Goal: Task Accomplishment & Management: Manage account settings

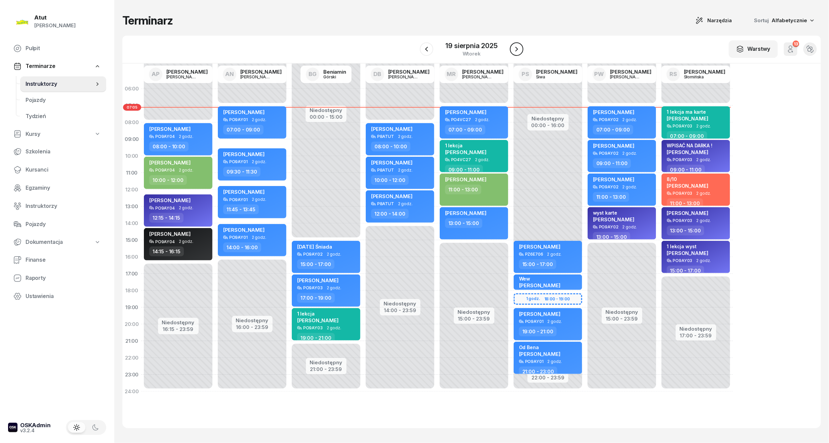
click at [517, 47] on icon "button" at bounding box center [516, 49] width 8 height 8
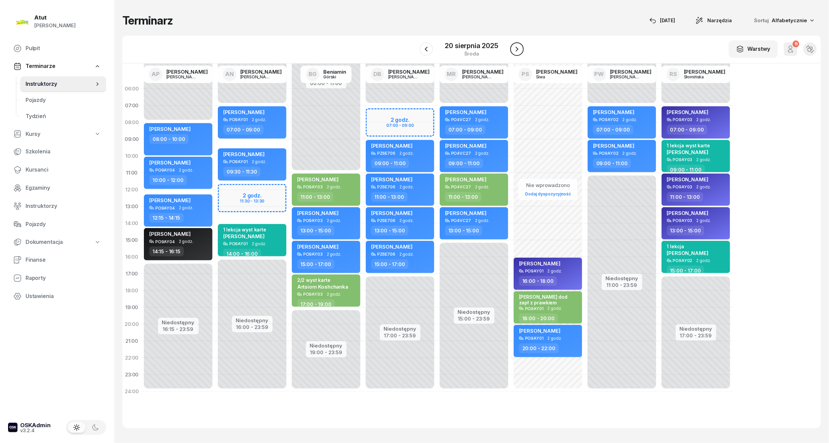
click at [517, 47] on icon "button" at bounding box center [517, 49] width 8 height 8
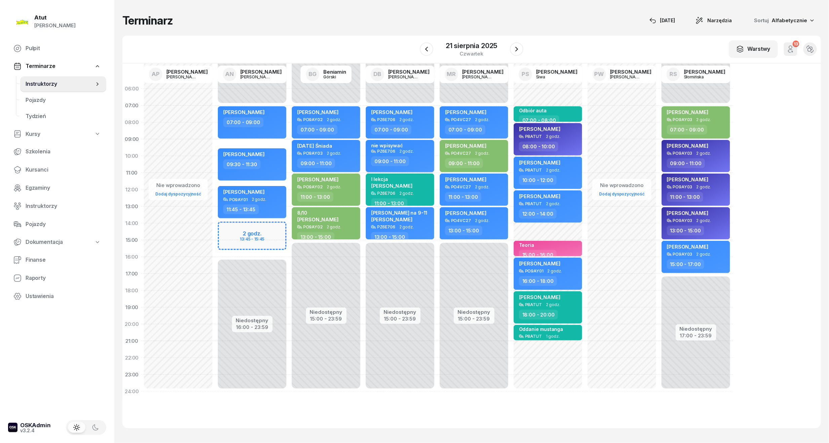
click at [391, 144] on div "nie wpisywać" at bounding box center [387, 145] width 32 height 6
select select "09"
select select "11"
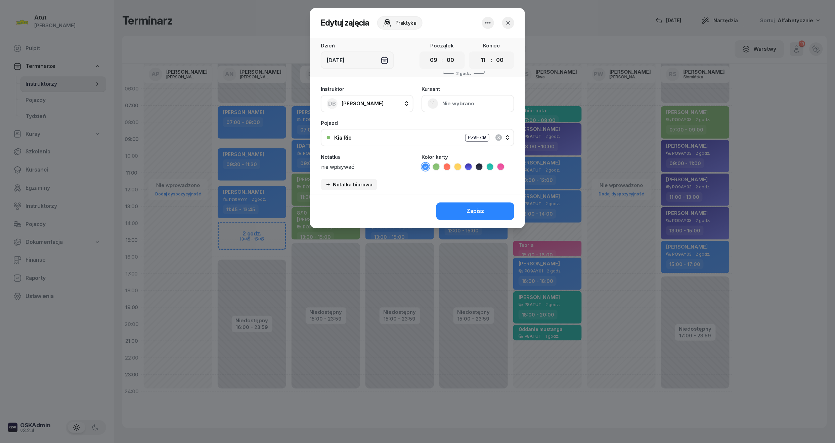
click at [488, 24] on icon "button" at bounding box center [488, 23] width 8 height 8
click at [459, 44] on div "Usuń" at bounding box center [463, 43] width 12 height 9
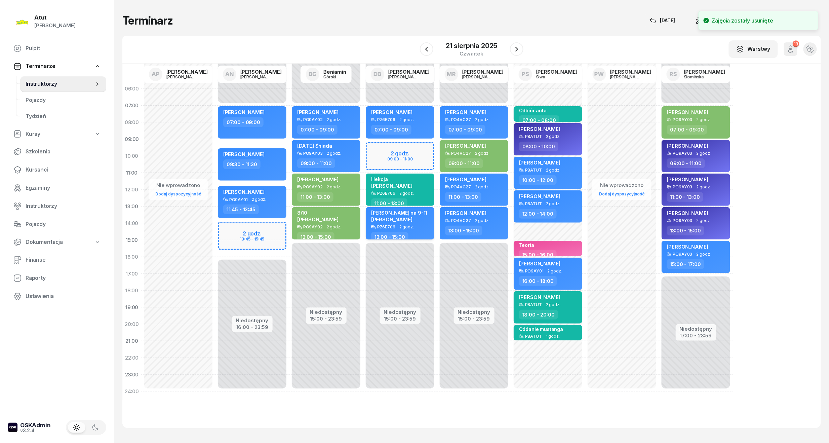
click at [392, 214] on div "[PERSON_NAME] na 9-11" at bounding box center [399, 213] width 56 height 6
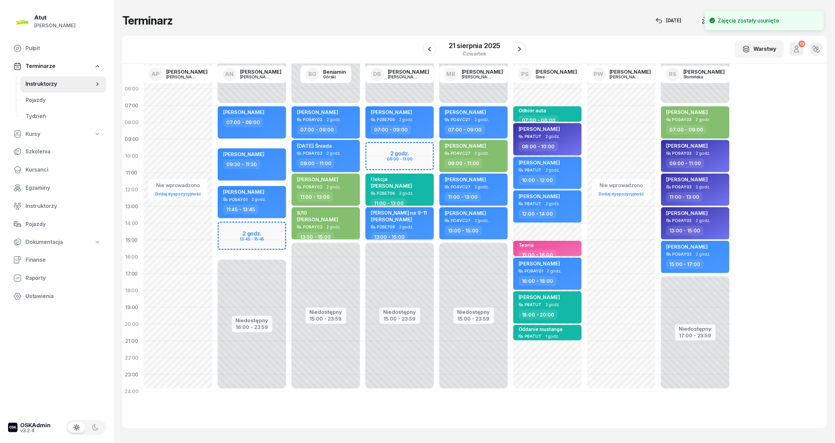
select select "13"
select select "15"
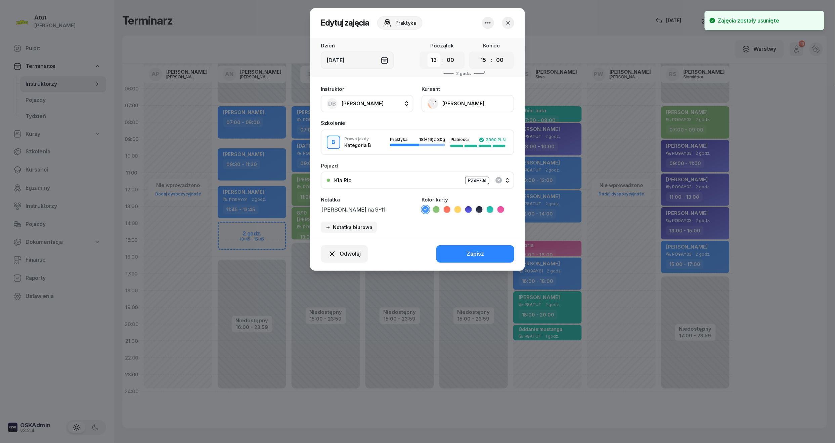
click at [439, 54] on select "00 01 02 03 04 05 06 07 08 09 10 11 12 13 14 15 16 17 18 19 20 21 22 23" at bounding box center [434, 60] width 13 height 14
select select "09"
click at [428, 53] on select "00 01 02 03 04 05 06 07 08 09 10 11 12 13 14 15 16 17 18 19 20 21 22 23" at bounding box center [434, 60] width 13 height 14
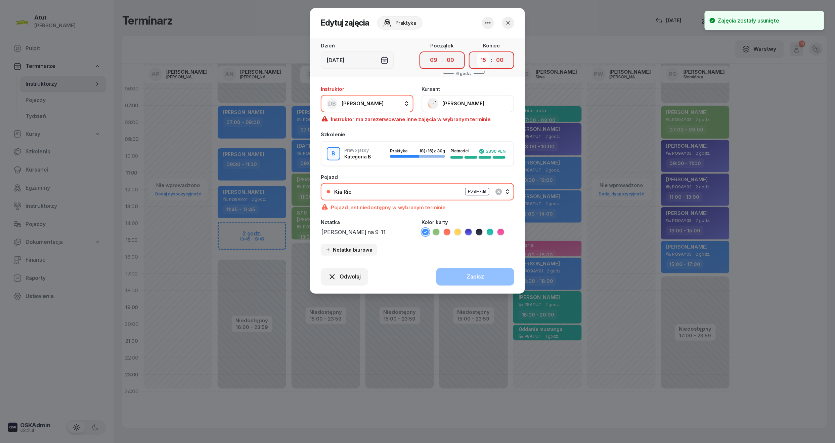
click at [486, 60] on select "00 01 02 03 04 05 06 07 08 09 10 11 12 13 14 15 16 17 18 19 20 21 22 23" at bounding box center [483, 60] width 13 height 14
select select "11"
click at [477, 53] on select "00 01 02 03 04 05 06 07 08 09 10 11 12 13 14 15 16 17 18 19 20 21 22 23" at bounding box center [483, 60] width 13 height 14
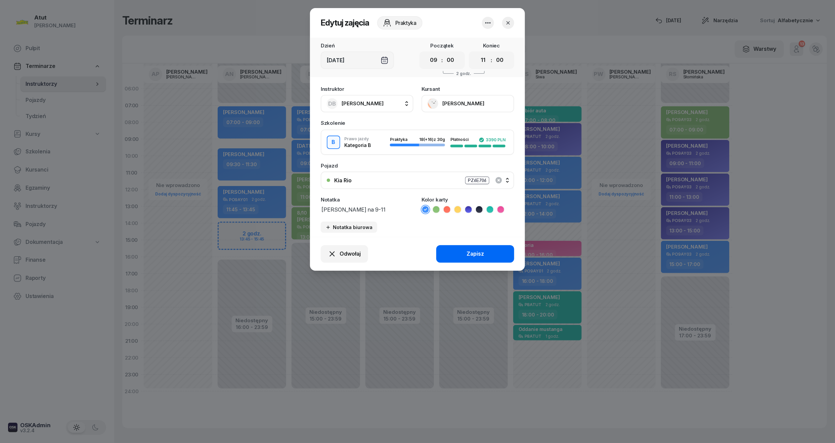
click at [478, 252] on div "Zapisz" at bounding box center [475, 253] width 17 height 9
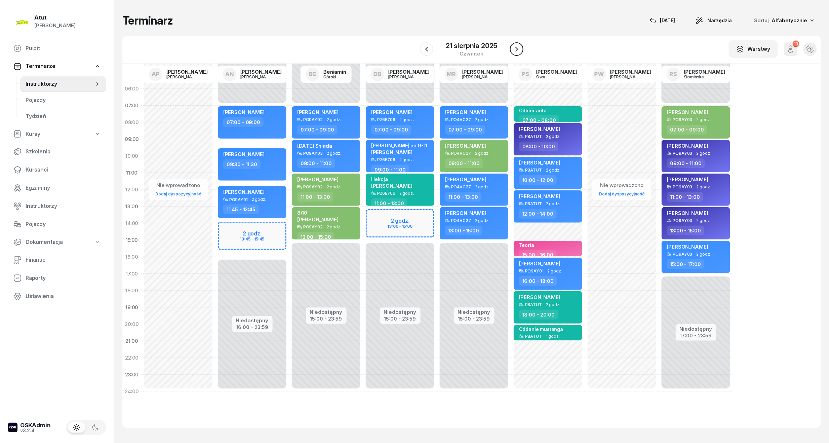
click at [516, 46] on icon "button" at bounding box center [516, 49] width 8 height 8
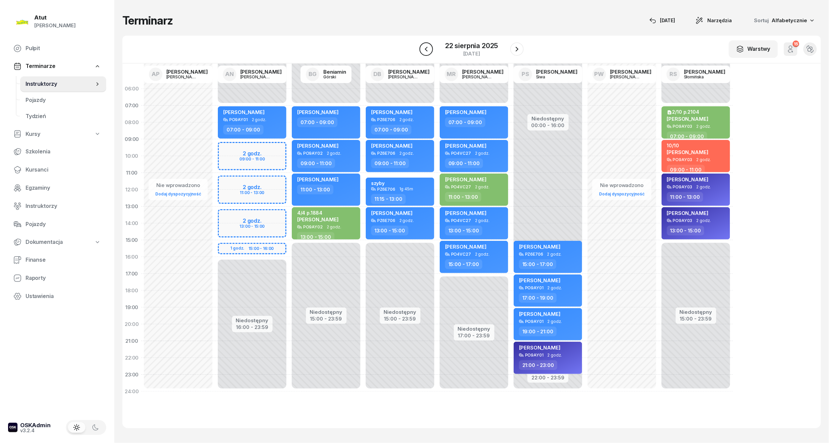
click at [427, 49] on icon "button" at bounding box center [426, 49] width 8 height 8
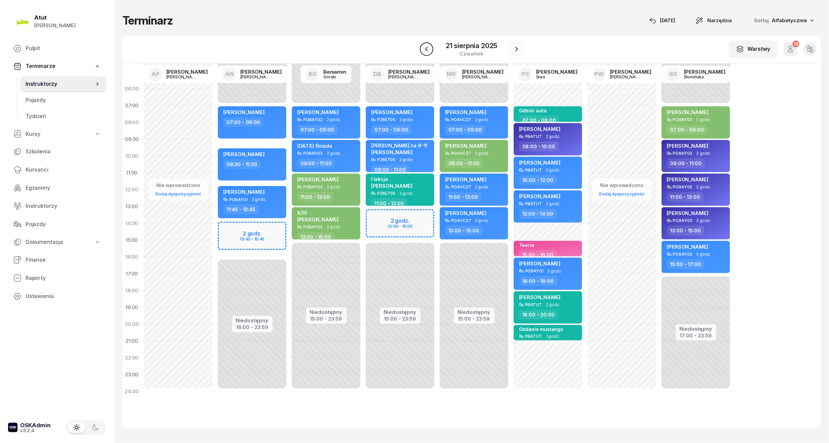
click at [427, 49] on icon "button" at bounding box center [426, 49] width 8 height 8
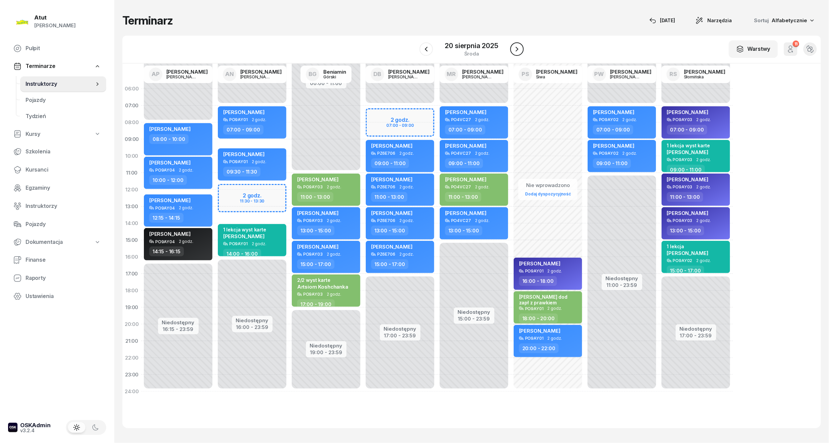
click at [517, 50] on icon "button" at bounding box center [516, 49] width 3 height 5
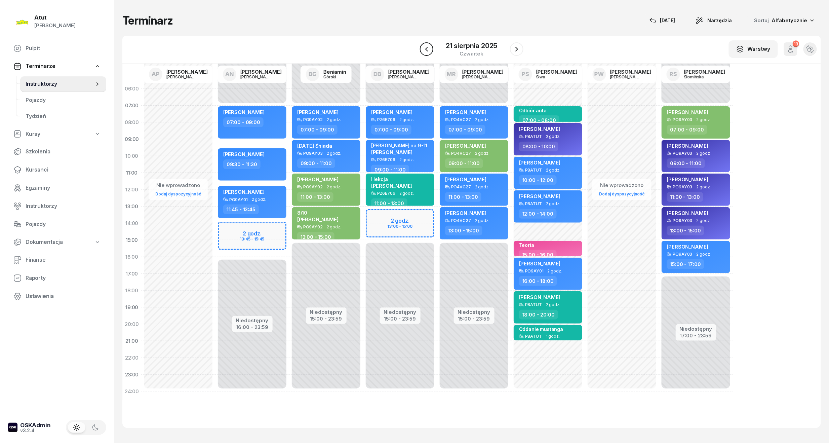
click at [423, 50] on icon "button" at bounding box center [426, 49] width 8 height 8
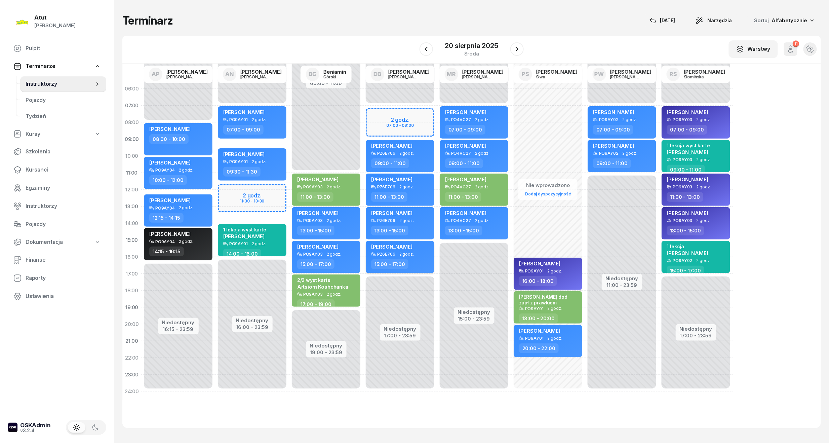
click at [388, 247] on span "[PERSON_NAME]" at bounding box center [391, 246] width 41 height 6
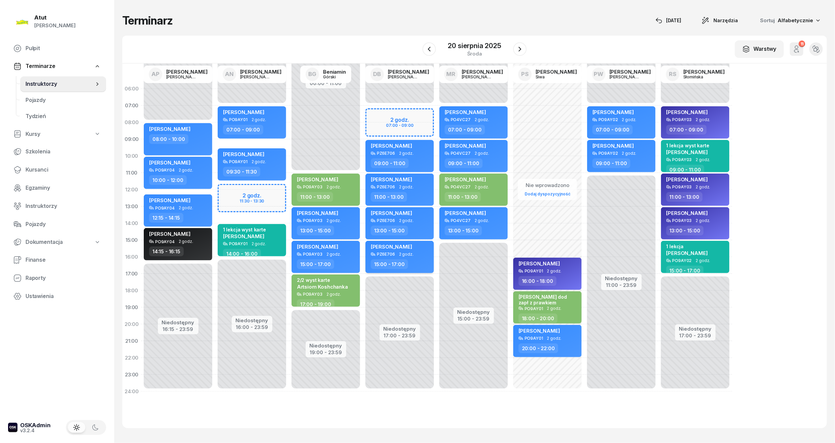
select select "15"
select select "17"
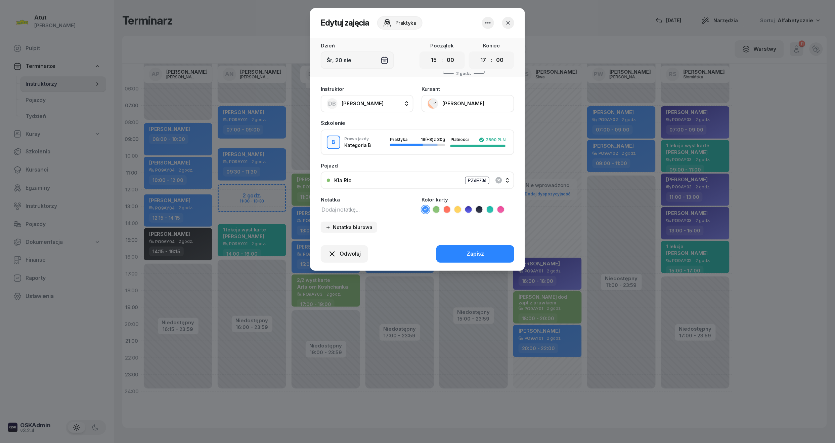
click at [349, 62] on div "Śr, 20 sie" at bounding box center [357, 59] width 73 height 17
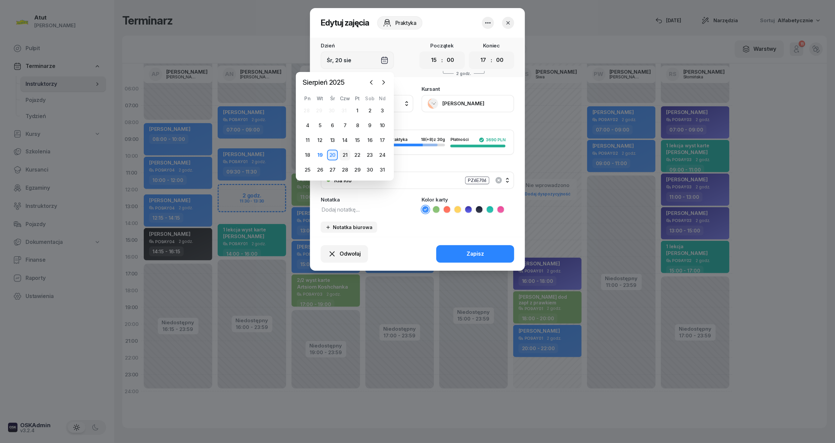
click at [343, 153] on div "21" at bounding box center [345, 155] width 11 height 11
type input "[DATE]"
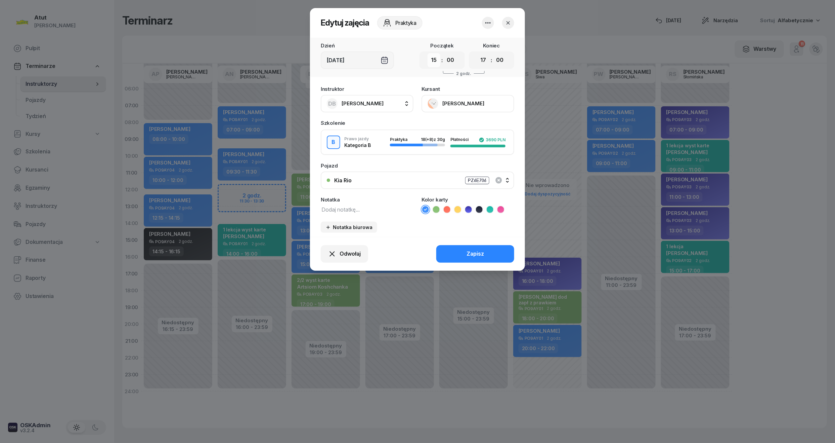
click at [434, 58] on select "00 01 02 03 04 05 06 07 08 09 10 11 12 13 14 15 16 17 18 19 20 21 22 23" at bounding box center [434, 60] width 13 height 14
select select "13"
click at [428, 53] on select "00 01 02 03 04 05 06 07 08 09 10 11 12 13 14 15 16 17 18 19 20 21 22 23" at bounding box center [434, 60] width 13 height 14
click at [484, 58] on select "00 01 02 03 04 05 06 07 08 09 10 11 12 13 14 15 16 17 18 19 20 21 22 23" at bounding box center [483, 60] width 13 height 14
select select "15"
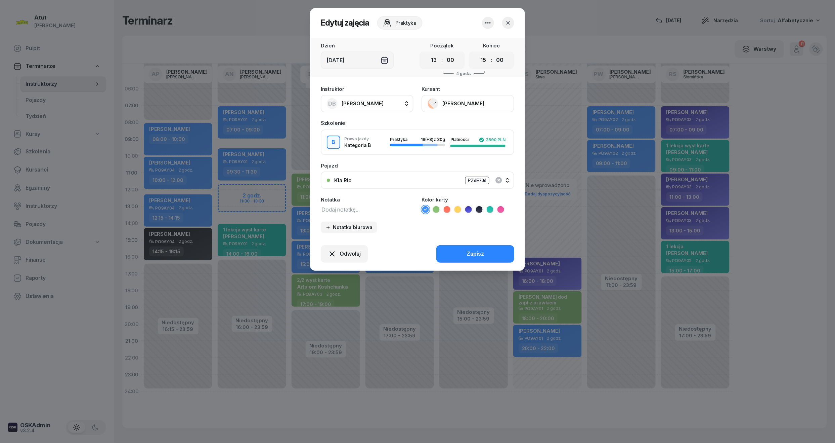
click at [477, 53] on select "00 01 02 03 04 05 06 07 08 09 10 11 12 13 14 15 16 17 18 19 20 21 22 23" at bounding box center [483, 60] width 13 height 14
click at [469, 254] on div "Zapisz" at bounding box center [475, 253] width 17 height 9
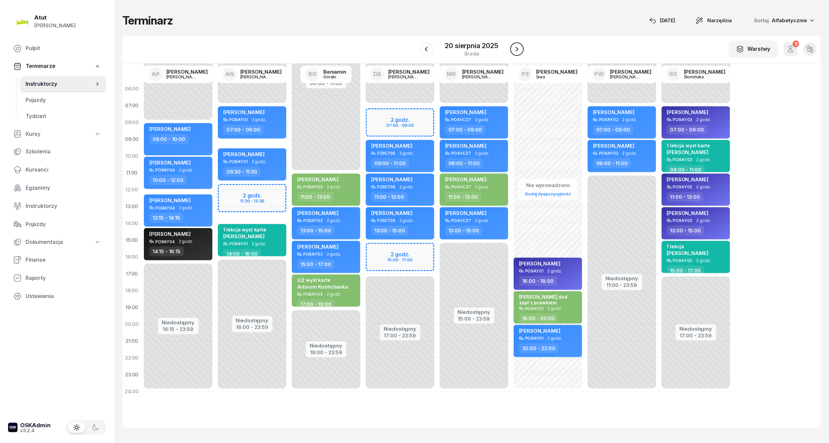
click at [519, 46] on icon "button" at bounding box center [517, 49] width 8 height 8
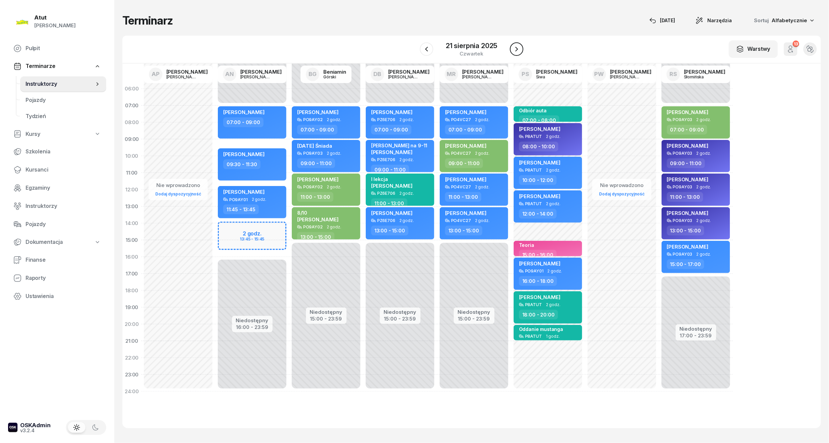
click at [515, 46] on icon "button" at bounding box center [516, 49] width 8 height 8
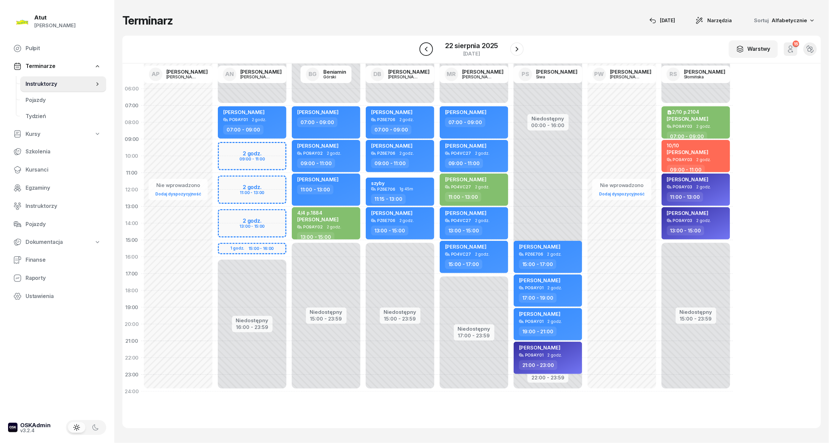
click at [425, 50] on icon "button" at bounding box center [426, 49] width 8 height 8
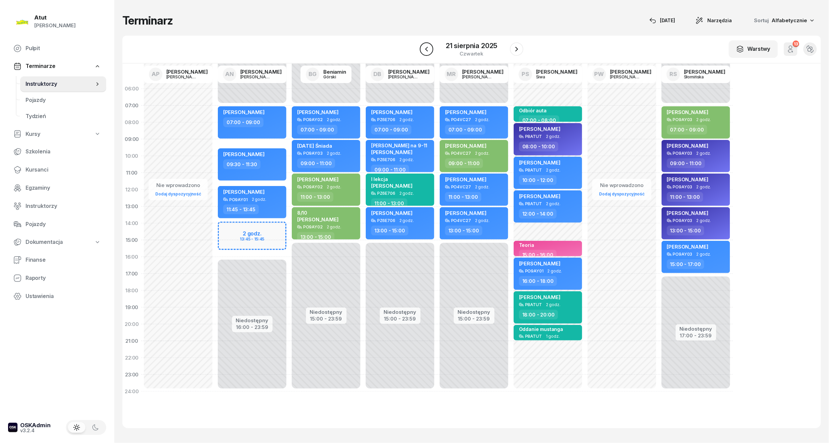
click at [425, 50] on icon "button" at bounding box center [426, 49] width 8 height 8
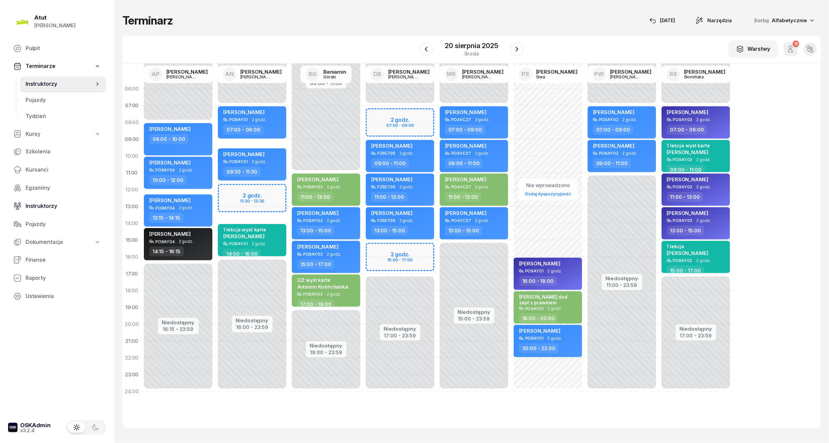
click at [33, 204] on span "Instruktorzy" at bounding box center [63, 206] width 75 height 9
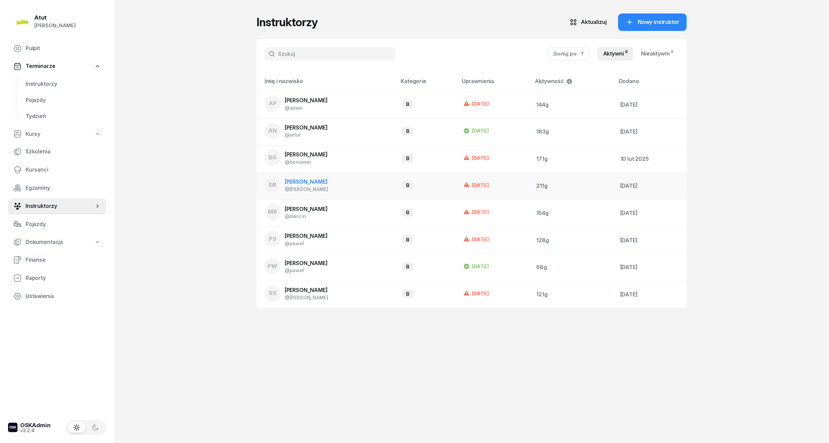
click at [304, 177] on div "[PERSON_NAME]" at bounding box center [306, 181] width 43 height 9
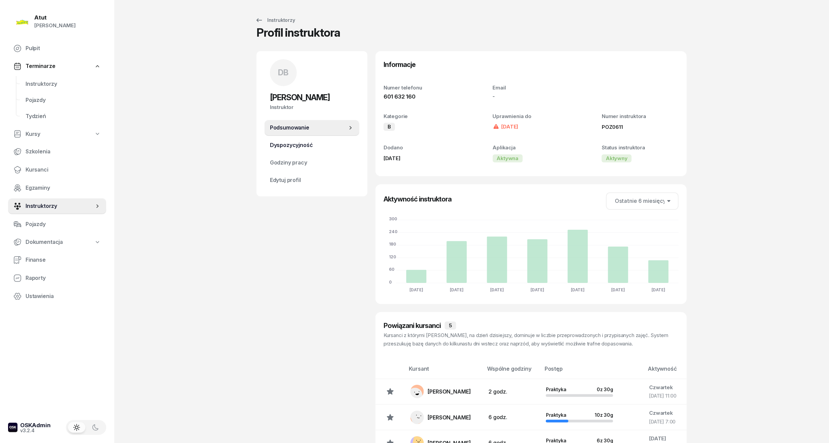
click at [300, 144] on span "Dyspozycyjność" at bounding box center [312, 145] width 84 height 9
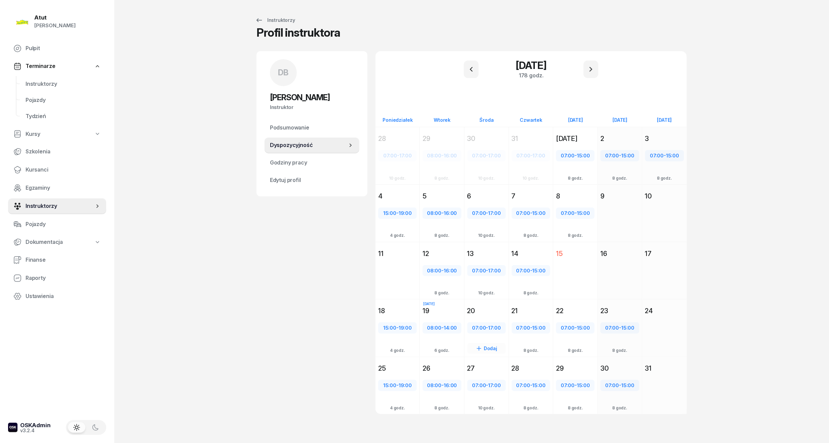
click at [485, 312] on div "20" at bounding box center [486, 310] width 39 height 9
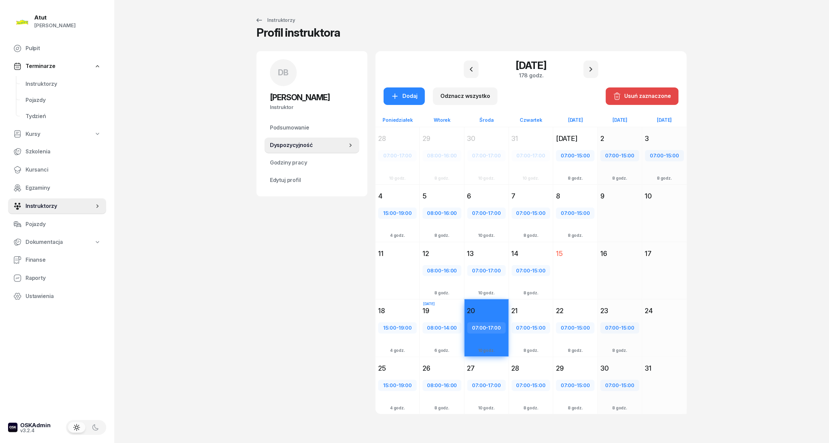
click at [635, 93] on div "Usuń zaznaczone" at bounding box center [642, 96] width 58 height 9
click at [404, 95] on div "Dodaj" at bounding box center [404, 96] width 27 height 9
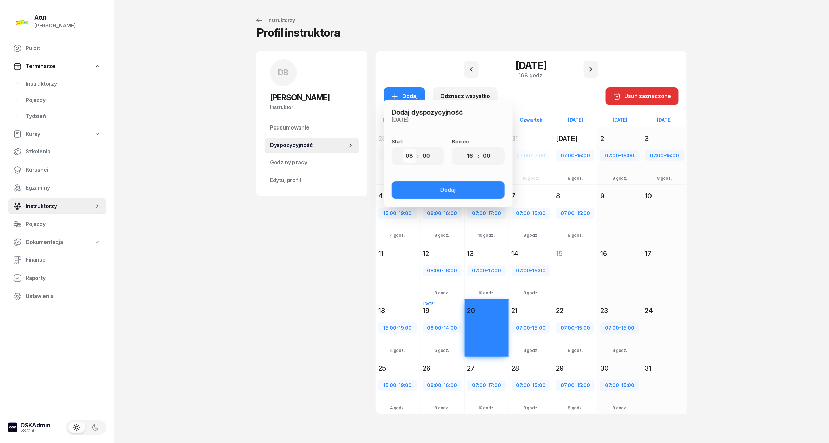
click at [406, 155] on select "00 01 02 03 04 05 06 07 08 09 10 11 12 13 14 15 16 17 18 19 20 21 22 23" at bounding box center [409, 156] width 13 height 14
select select "07"
click at [403, 149] on select "00 01 02 03 04 05 06 07 08 09 10 11 12 13 14 15 16 17 18 19 20 21 22 23" at bounding box center [409, 156] width 13 height 14
click at [471, 155] on select "00 01 02 03 04 05 06 07 08 09 10 11 12 13 14 15 16 17 18 19 20 21 22 23" at bounding box center [469, 156] width 13 height 14
select select "15"
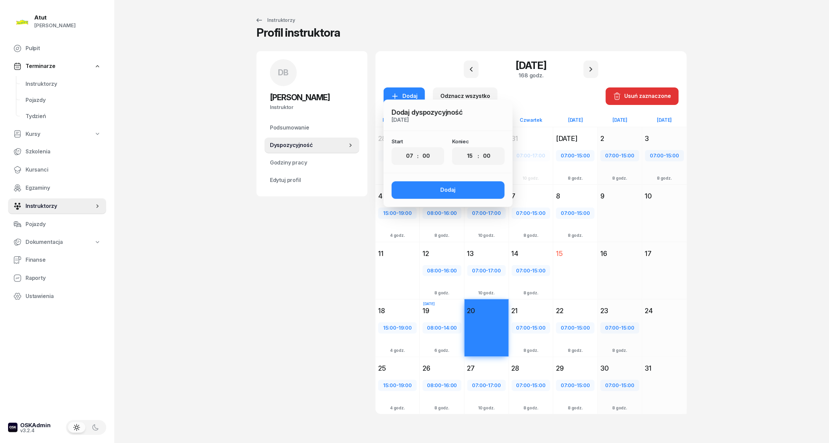
click at [463, 149] on select "00 01 02 03 04 05 06 07 08 09 10 11 12 13 14 15 16 17 18 19 20 21 22 23" at bounding box center [469, 156] width 13 height 14
click at [447, 187] on div "Dodaj" at bounding box center [448, 189] width 15 height 9
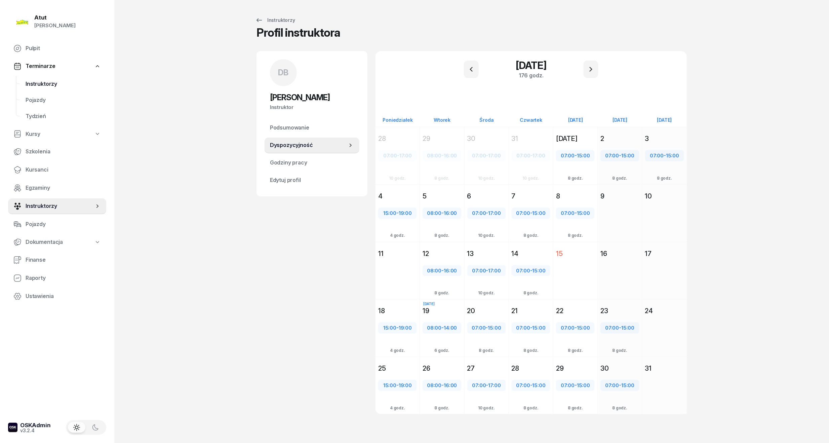
click at [43, 85] on span "Instruktorzy" at bounding box center [63, 84] width 75 height 9
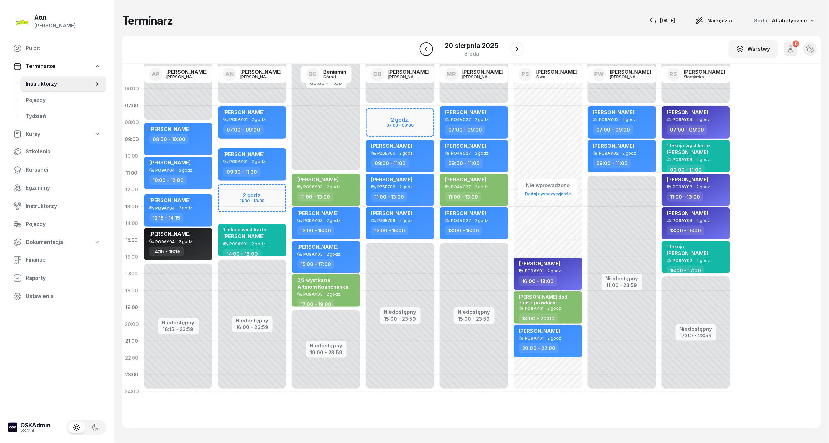
click at [422, 46] on icon "button" at bounding box center [426, 49] width 8 height 8
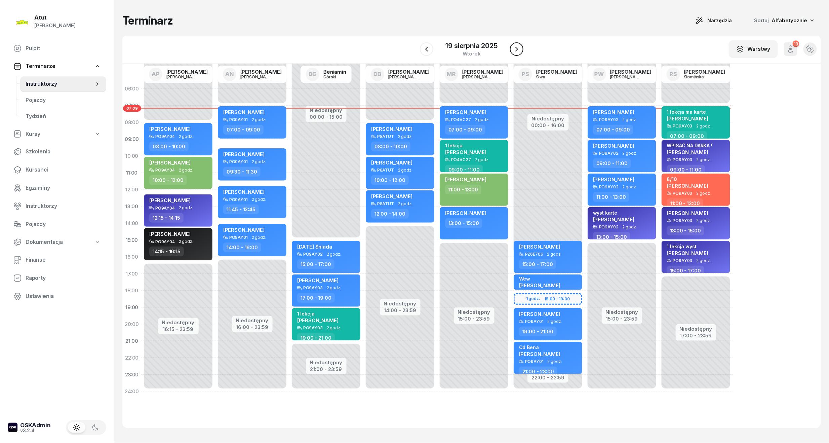
click at [520, 50] on icon "button" at bounding box center [516, 49] width 8 height 8
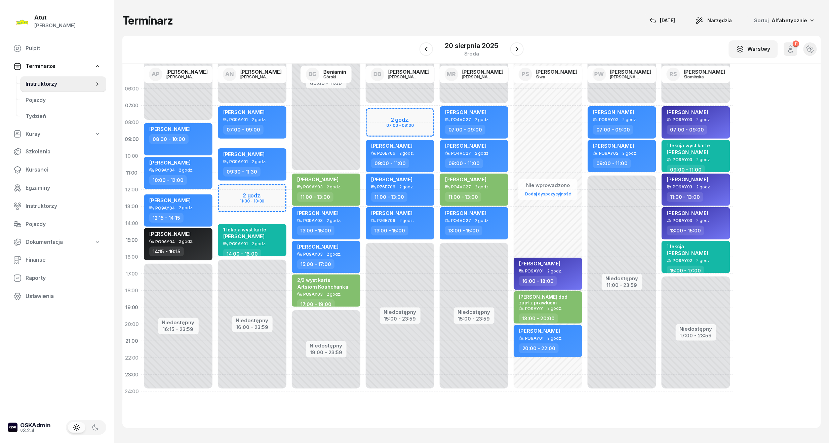
click at [437, 113] on div "Niedostępny 00:00 - 07:00 Niedostępny 15:00 - 23:59 2 godz. 07:00 - 09:00 kursa…" at bounding box center [474, 239] width 74 height 319
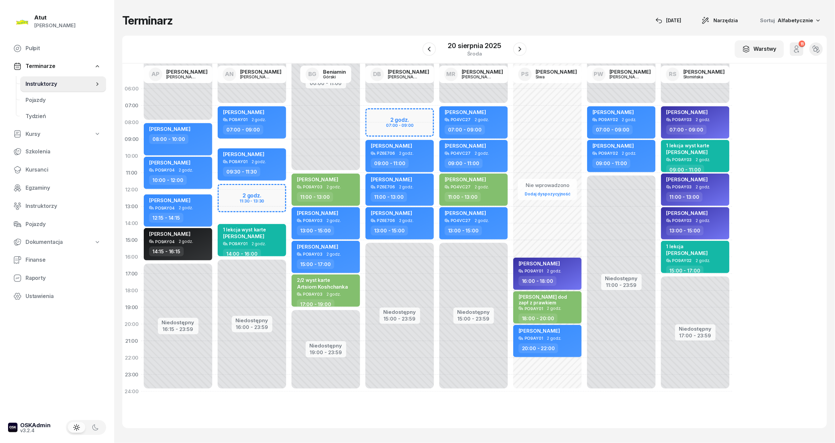
select select "07"
select select "09"
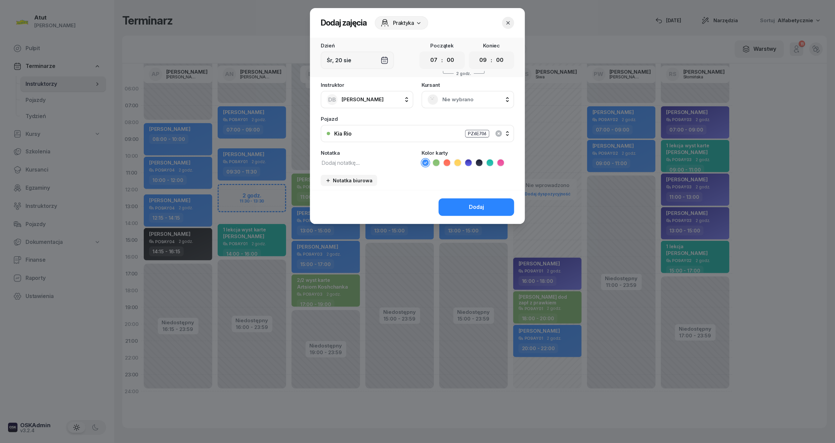
click at [453, 100] on span "Nie wybrano" at bounding box center [476, 99] width 66 height 9
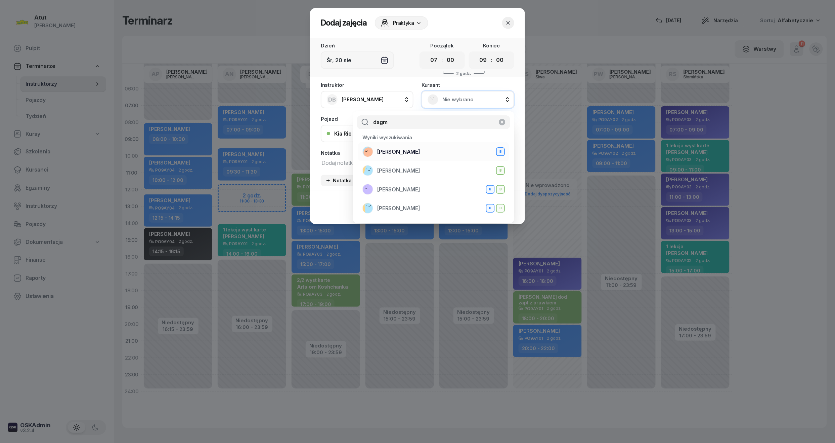
type input "dagm"
click at [401, 149] on span "[PERSON_NAME]" at bounding box center [398, 152] width 43 height 9
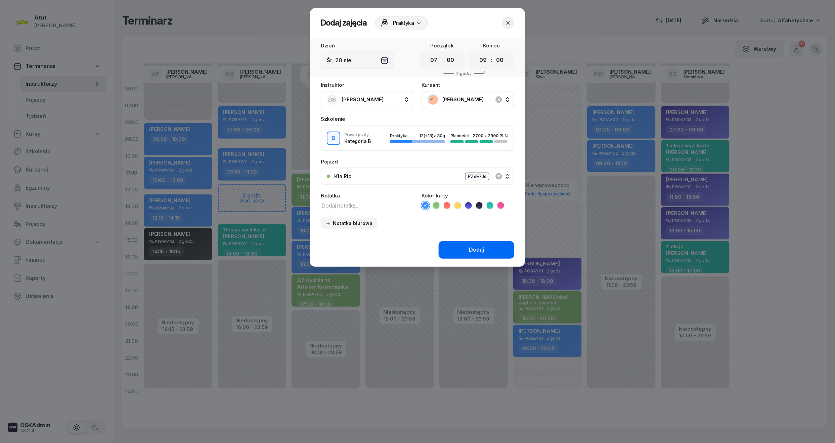
click at [468, 247] on button "Dodaj" at bounding box center [477, 249] width 76 height 17
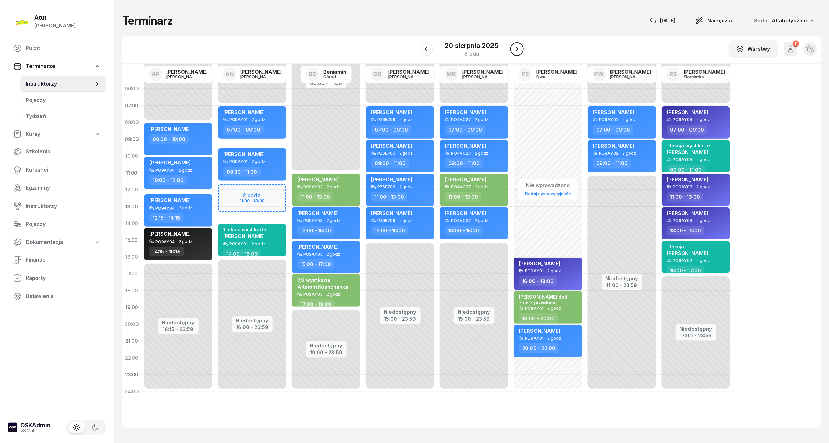
click at [518, 50] on icon "button" at bounding box center [517, 49] width 8 height 8
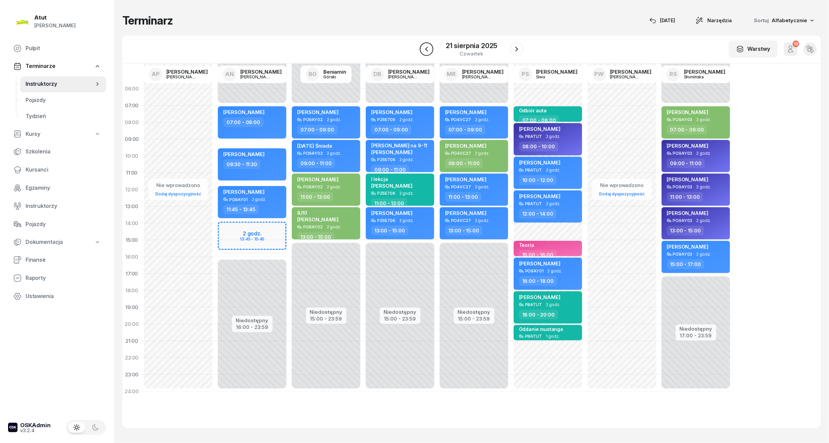
click at [424, 50] on icon "button" at bounding box center [426, 49] width 8 height 8
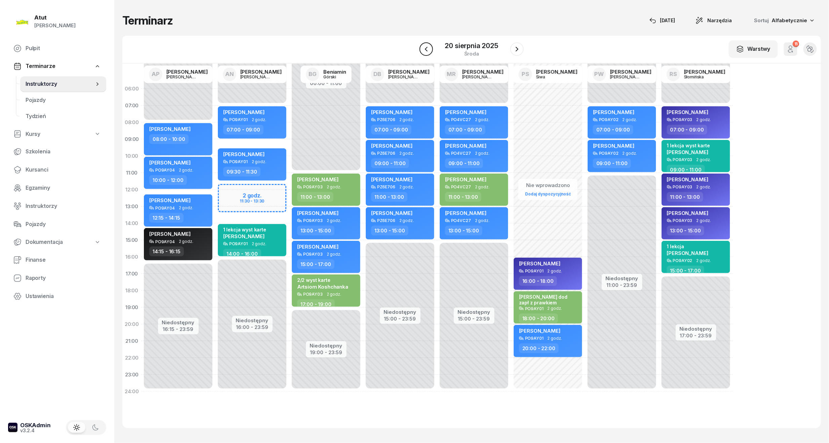
click at [427, 46] on icon "button" at bounding box center [426, 49] width 8 height 8
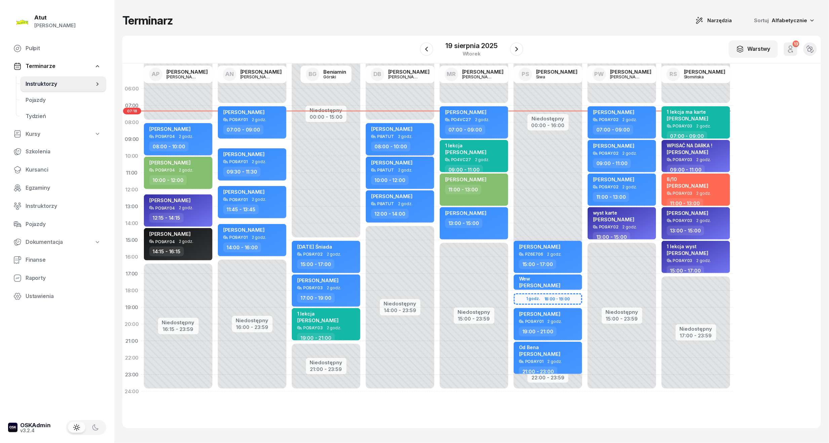
click at [393, 126] on span "[PERSON_NAME]" at bounding box center [391, 129] width 41 height 6
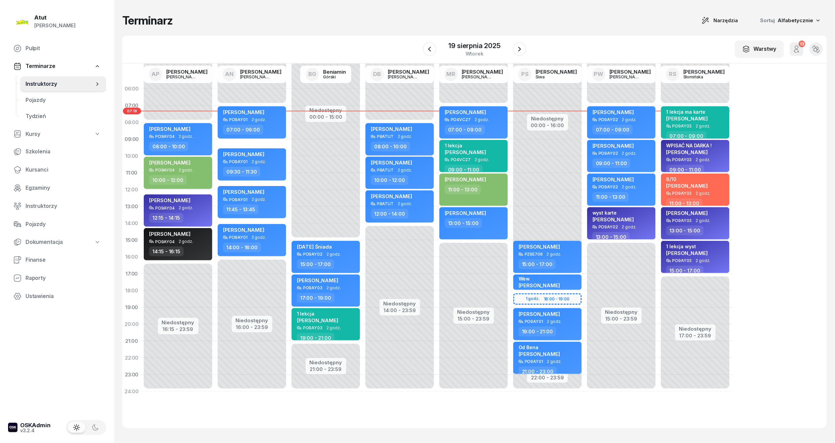
select select "08"
select select "10"
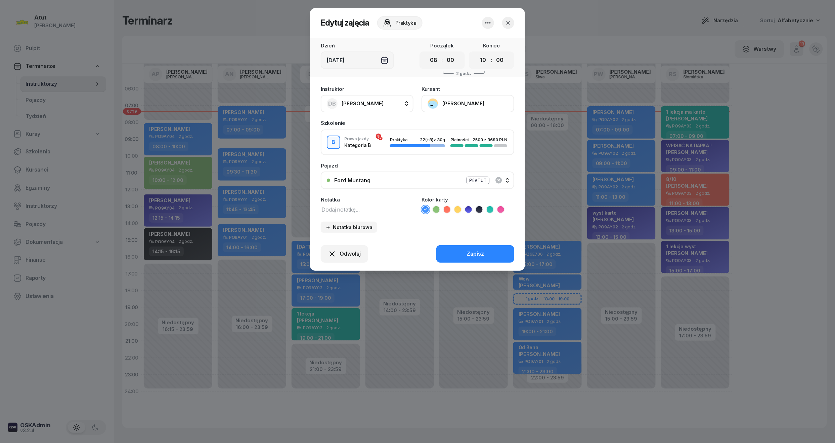
click at [457, 102] on button "[PERSON_NAME]" at bounding box center [468, 103] width 93 height 17
click at [440, 127] on div "Otwórz profil" at bounding box center [443, 126] width 33 height 9
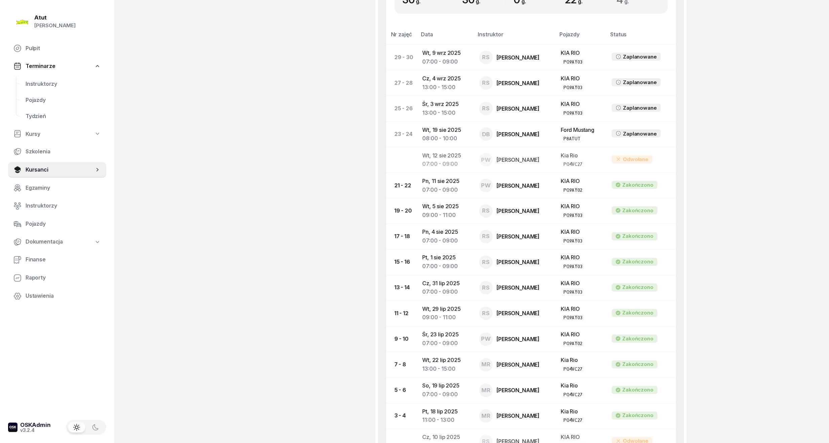
scroll to position [448, 0]
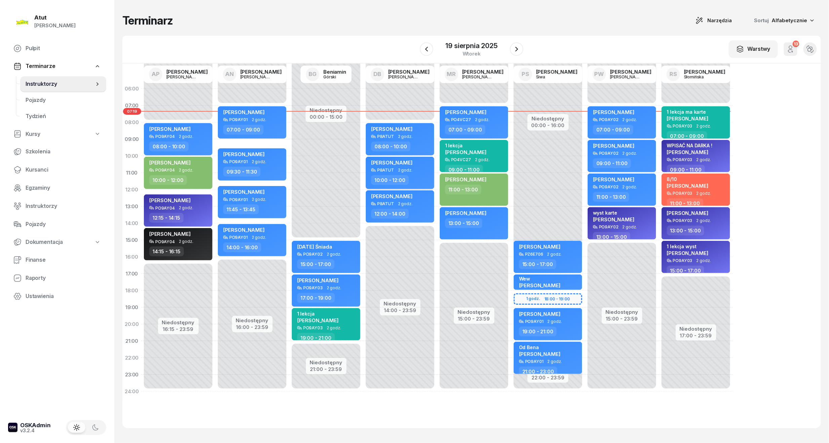
click at [386, 161] on span "[PERSON_NAME]" at bounding box center [391, 162] width 41 height 6
select select "10"
select select "12"
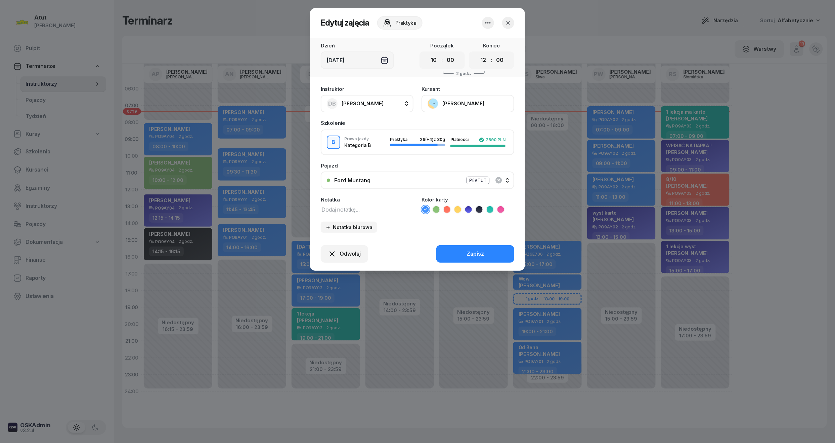
click at [452, 101] on button "[PERSON_NAME]" at bounding box center [468, 103] width 93 height 17
click at [444, 129] on div "Otwórz profil" at bounding box center [443, 126] width 33 height 9
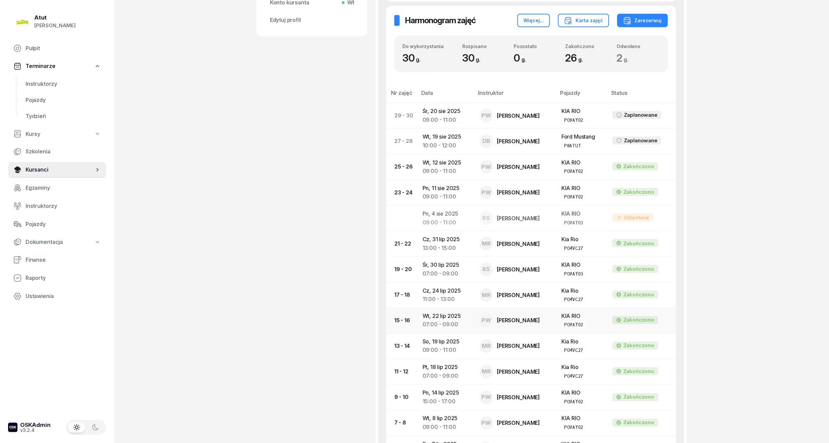
scroll to position [269, 0]
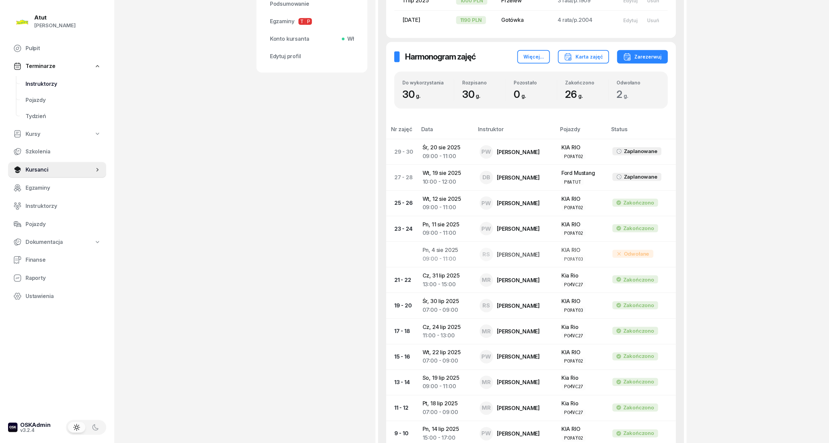
click at [43, 81] on span "Instruktorzy" at bounding box center [63, 84] width 75 height 9
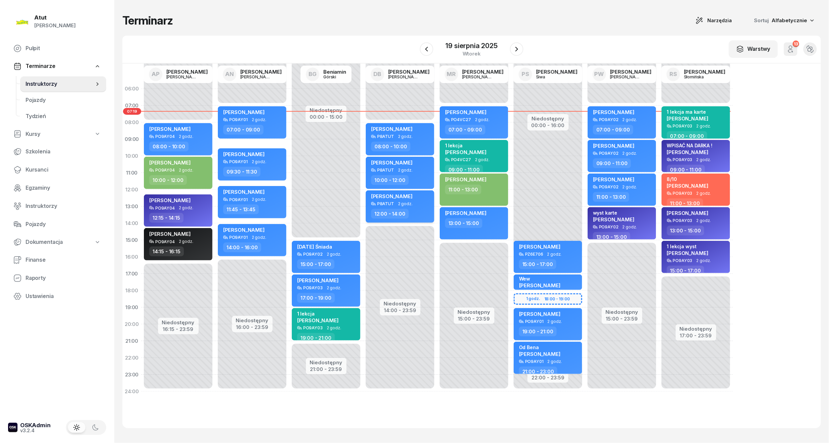
click at [394, 194] on span "[PERSON_NAME]" at bounding box center [391, 196] width 41 height 6
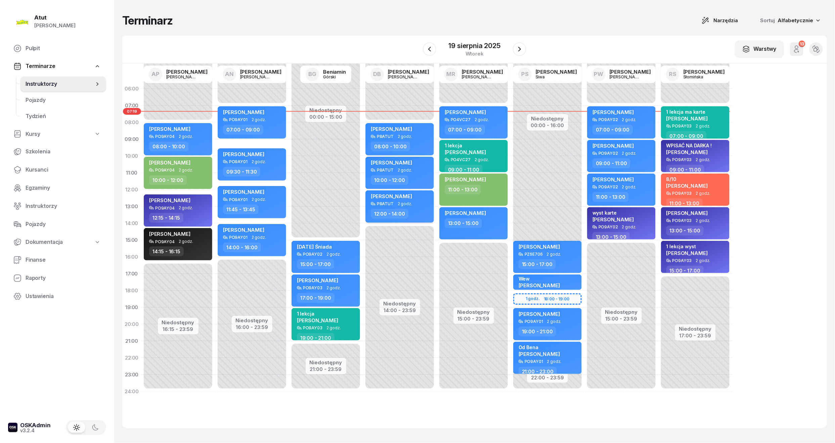
select select "12"
select select "14"
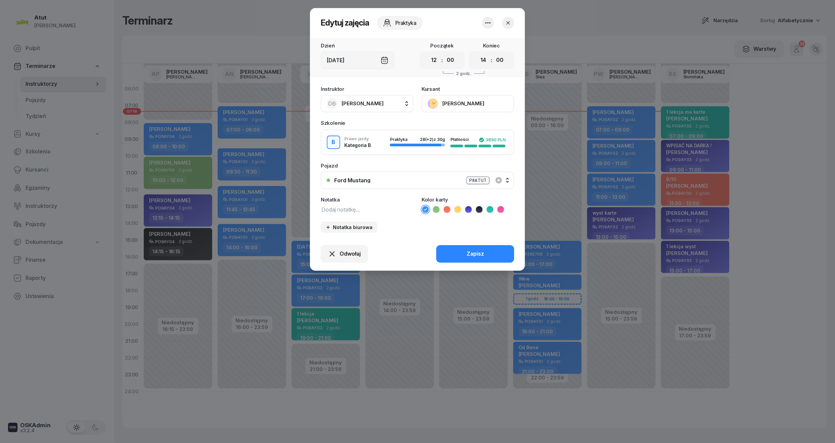
click at [457, 102] on button "[PERSON_NAME]" at bounding box center [468, 103] width 93 height 17
click at [448, 124] on div "Otwórz profil" at bounding box center [443, 126] width 33 height 9
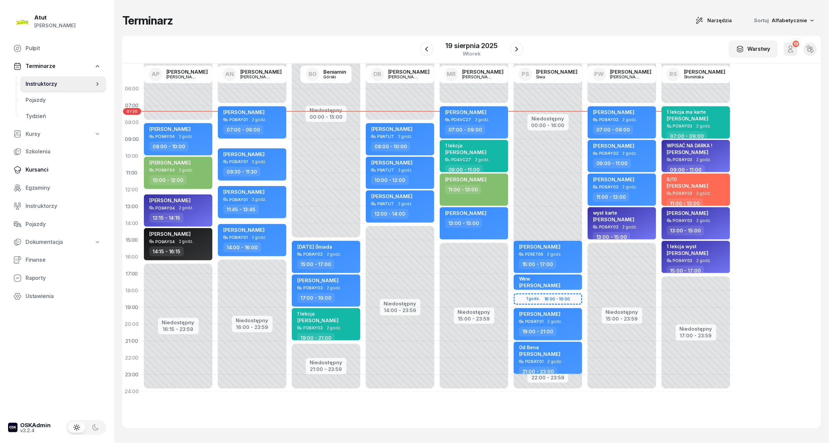
click at [34, 172] on span "Kursanci" at bounding box center [63, 169] width 75 height 9
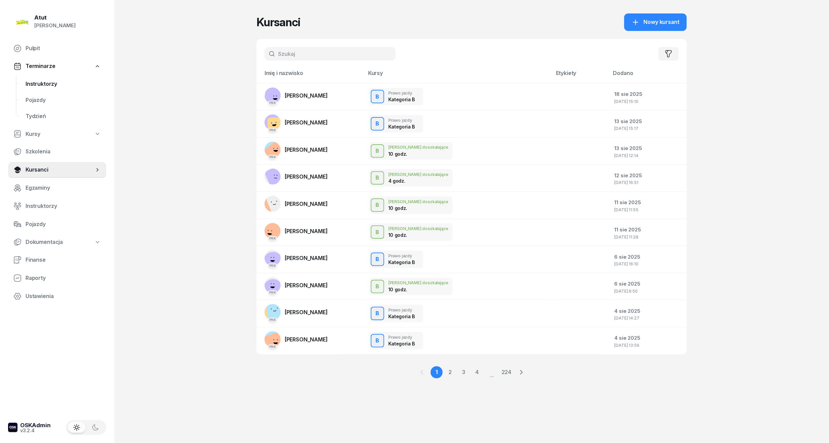
click at [31, 84] on span "Instruktorzy" at bounding box center [63, 84] width 75 height 9
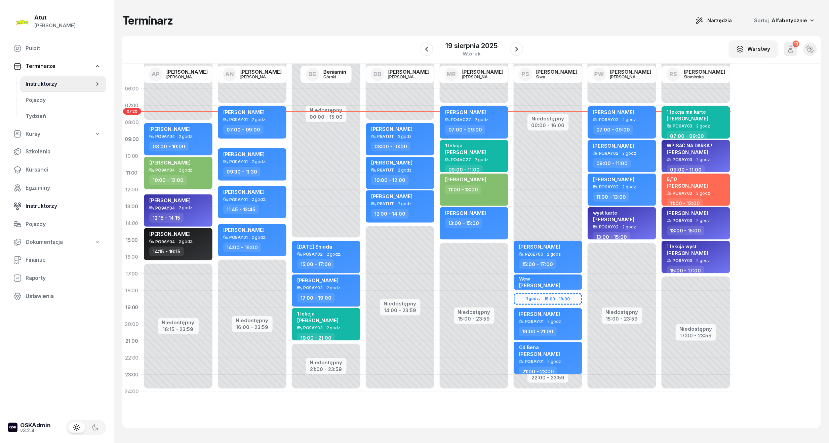
click at [38, 205] on span "Instruktorzy" at bounding box center [63, 206] width 75 height 9
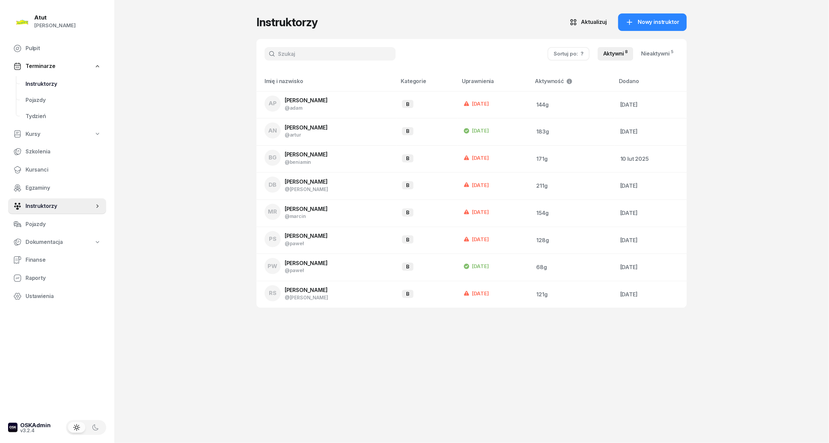
click at [38, 82] on span "Instruktorzy" at bounding box center [63, 84] width 75 height 9
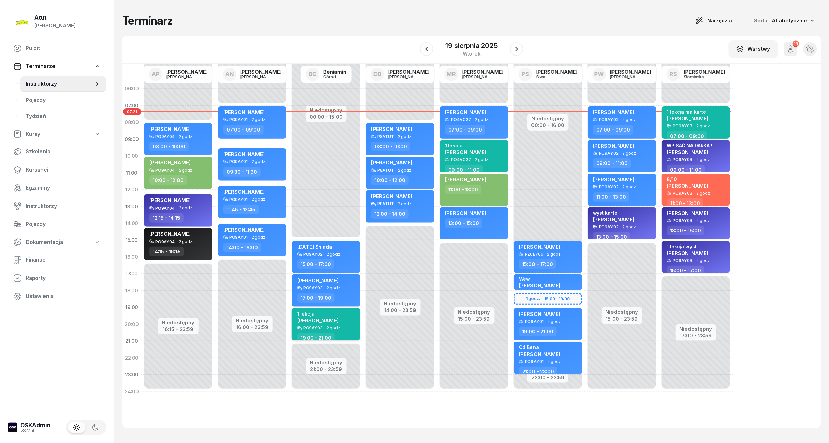
click at [328, 318] on span "[PERSON_NAME]" at bounding box center [317, 320] width 41 height 6
select select "19"
select select "21"
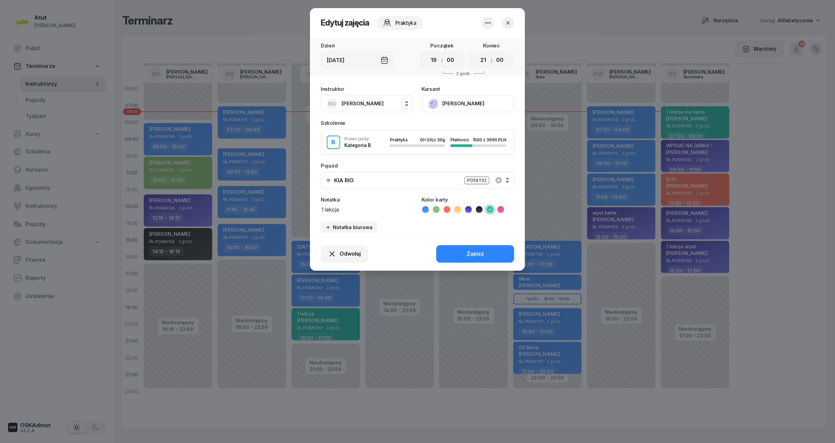
click at [469, 101] on button "[PERSON_NAME]" at bounding box center [468, 103] width 93 height 17
click at [444, 131] on link "Otwórz profil" at bounding box center [467, 126] width 89 height 17
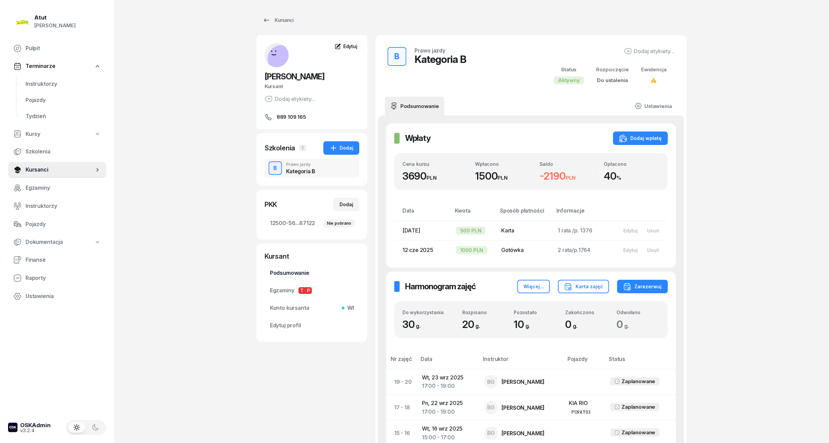
click at [298, 272] on span "Podsumowanie" at bounding box center [312, 272] width 84 height 9
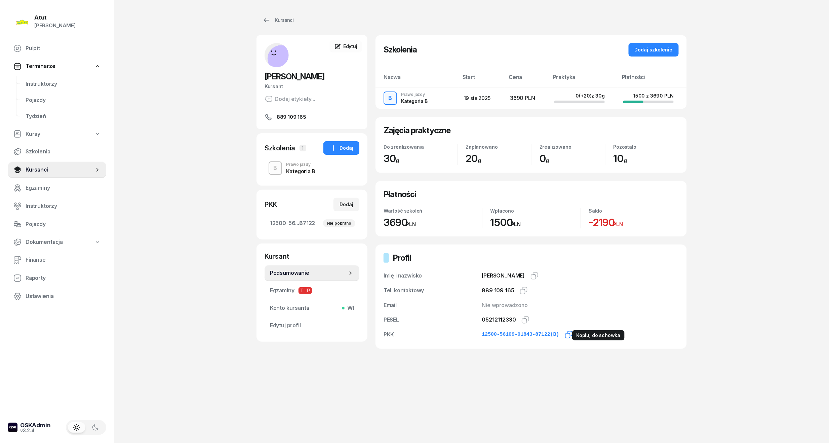
click at [565, 335] on icon "button" at bounding box center [569, 334] width 8 height 8
click at [39, 83] on span "Instruktorzy" at bounding box center [63, 84] width 75 height 9
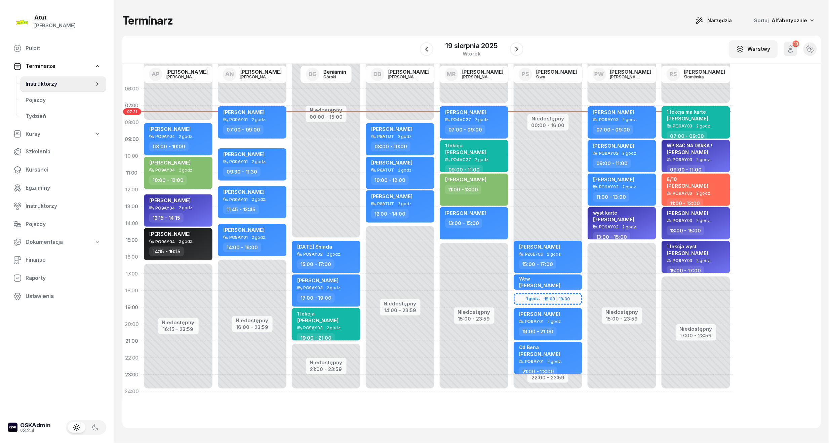
click at [312, 318] on span "[PERSON_NAME]" at bounding box center [317, 320] width 41 height 6
select select "19"
select select "21"
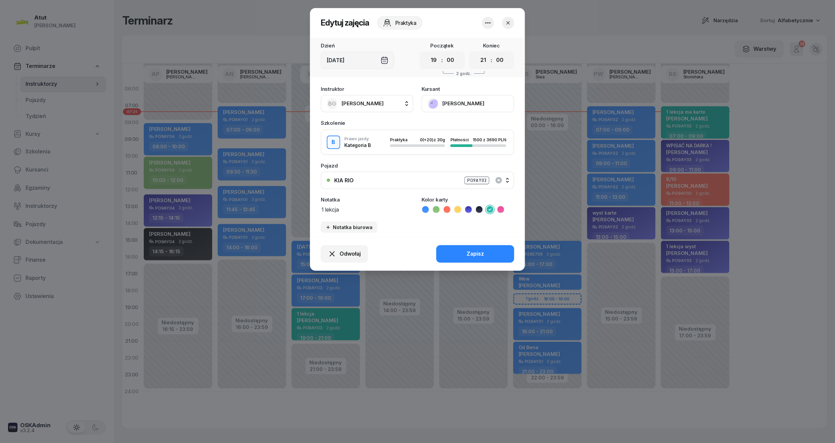
click at [456, 102] on button "[PERSON_NAME]" at bounding box center [468, 103] width 93 height 17
click at [455, 124] on div "Otwórz profil" at bounding box center [443, 126] width 33 height 9
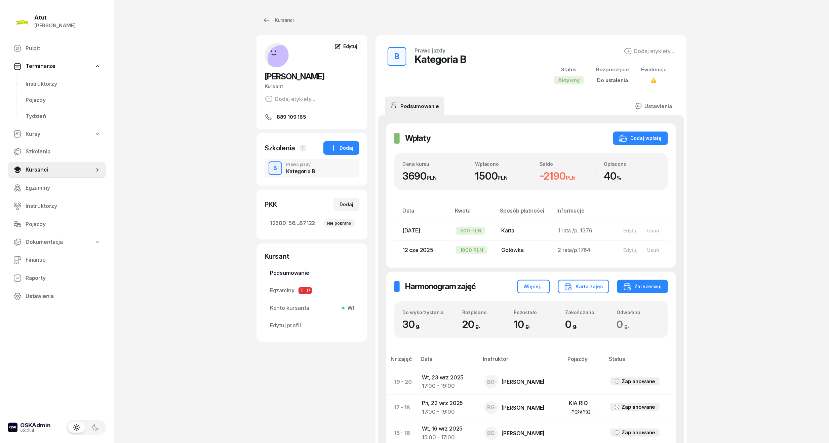
click at [297, 274] on span "Podsumowanie" at bounding box center [312, 272] width 84 height 9
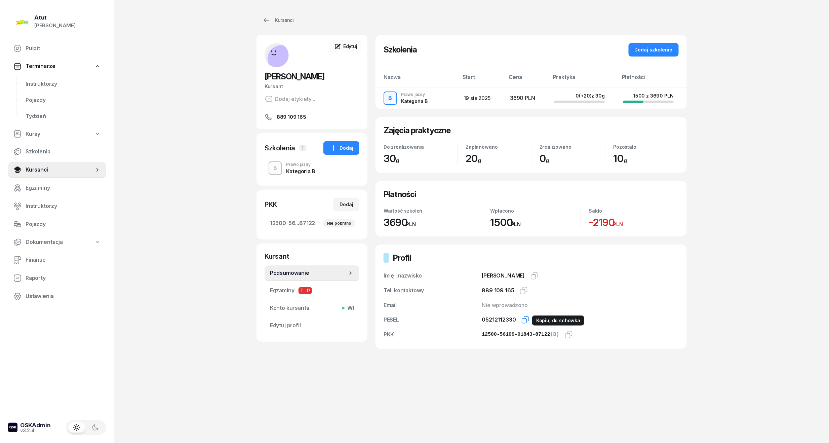
click at [524, 317] on icon "button" at bounding box center [525, 320] width 8 height 8
click at [47, 81] on span "Instruktorzy" at bounding box center [63, 84] width 75 height 9
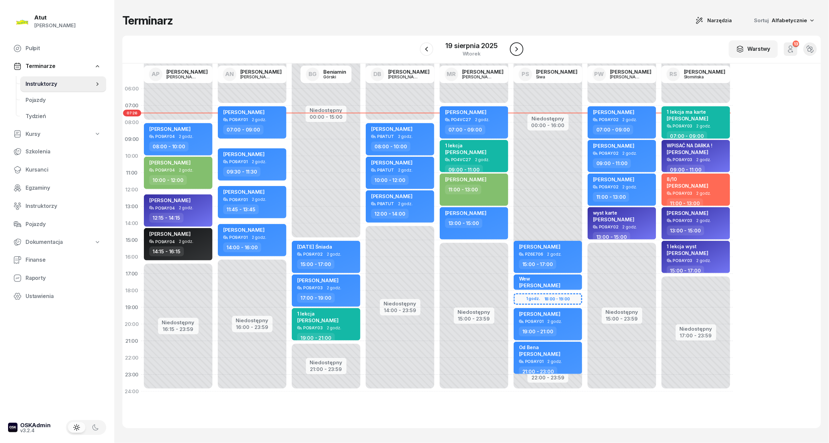
click at [515, 51] on icon "button" at bounding box center [516, 49] width 8 height 8
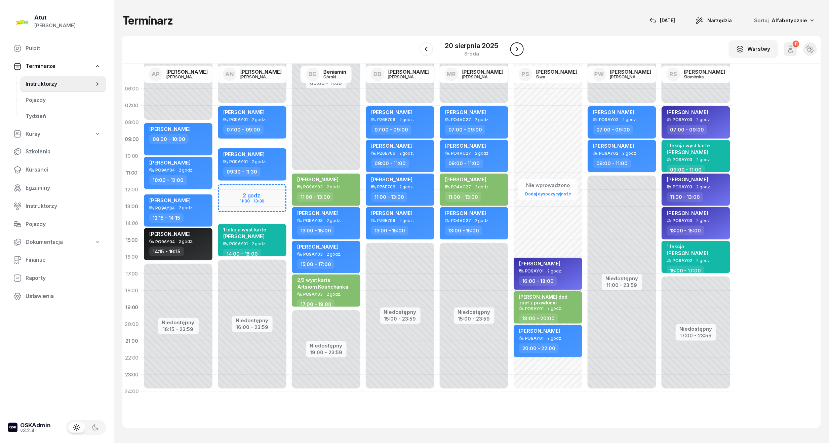
click at [515, 51] on icon "button" at bounding box center [517, 49] width 8 height 8
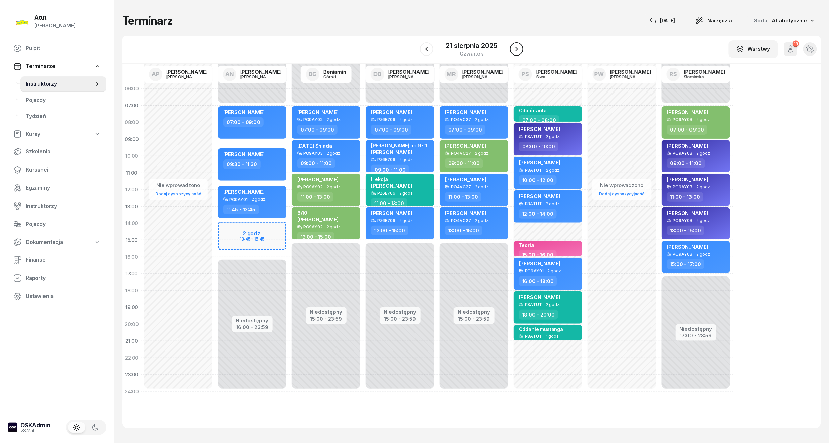
click at [517, 46] on icon "button" at bounding box center [516, 49] width 8 height 8
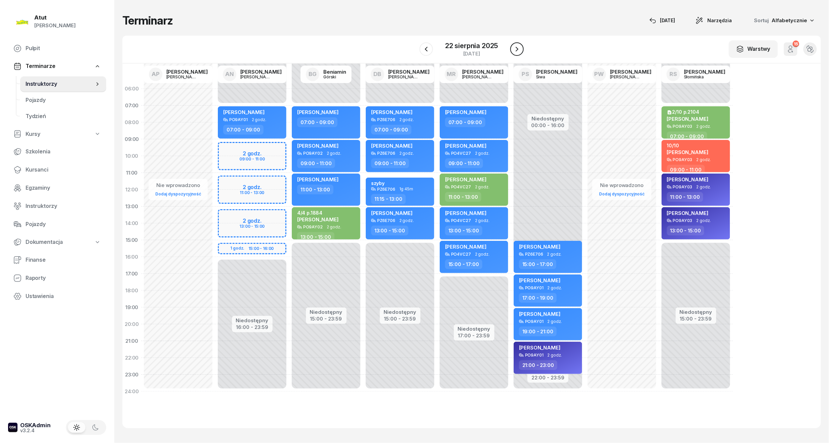
click at [517, 46] on icon "button" at bounding box center [517, 49] width 8 height 8
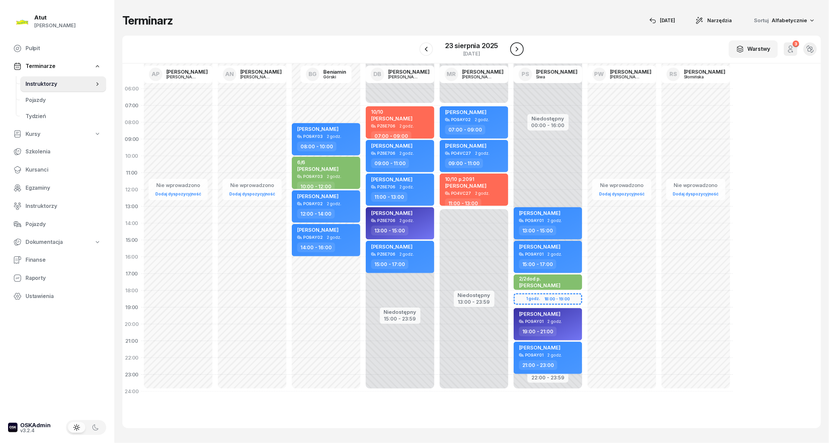
click at [517, 46] on icon "button" at bounding box center [517, 49] width 8 height 8
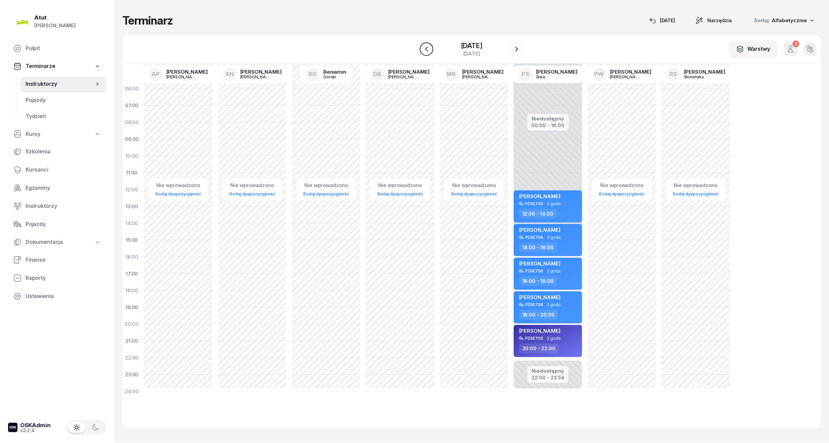
click at [428, 52] on icon "button" at bounding box center [426, 49] width 8 height 8
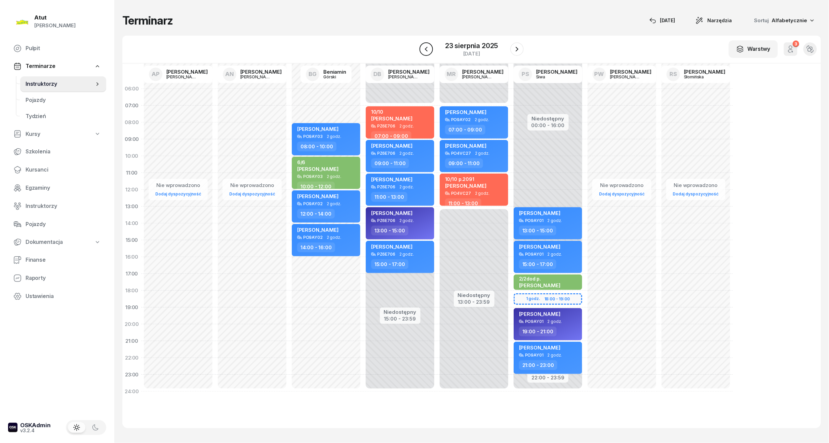
click at [424, 48] on icon "button" at bounding box center [426, 49] width 8 height 8
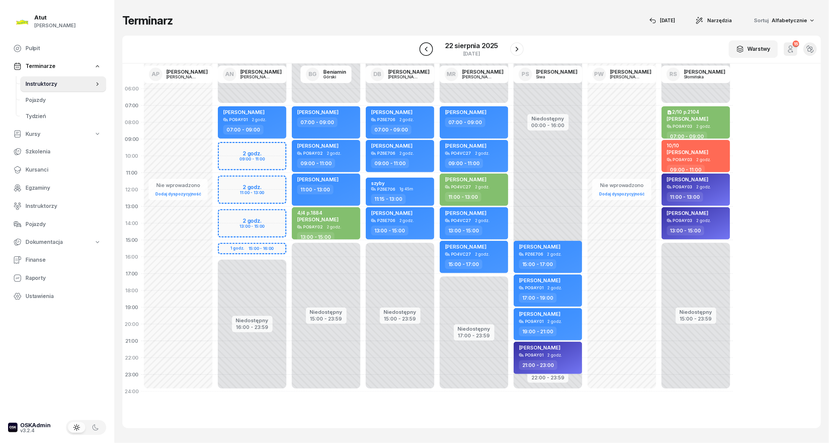
click at [424, 48] on icon "button" at bounding box center [426, 49] width 8 height 8
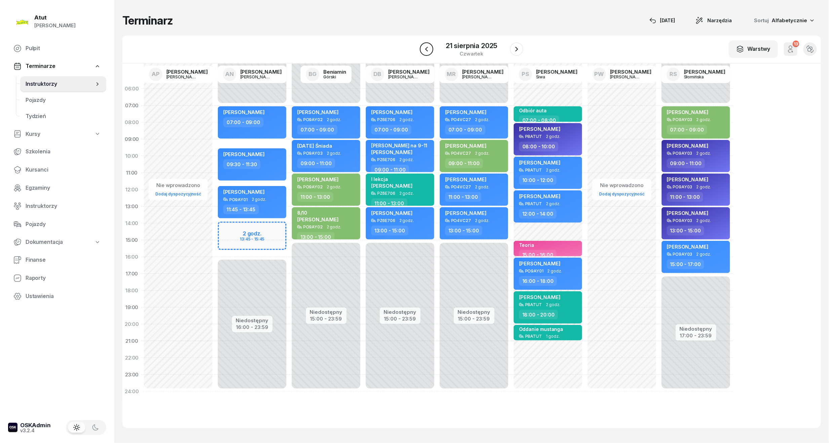
click at [424, 48] on icon "button" at bounding box center [426, 49] width 8 height 8
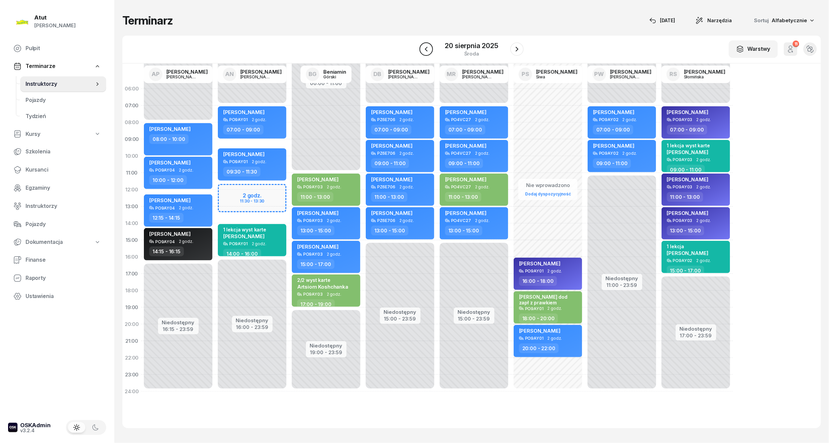
click at [424, 48] on icon "button" at bounding box center [426, 49] width 8 height 8
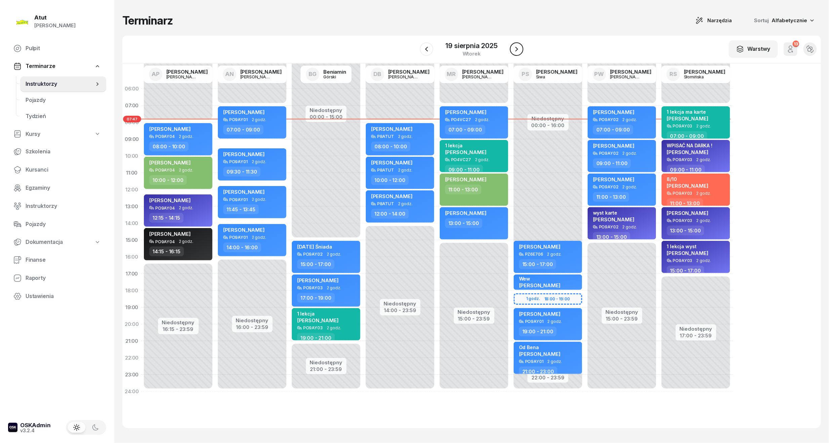
click at [517, 47] on icon "button" at bounding box center [516, 49] width 8 height 8
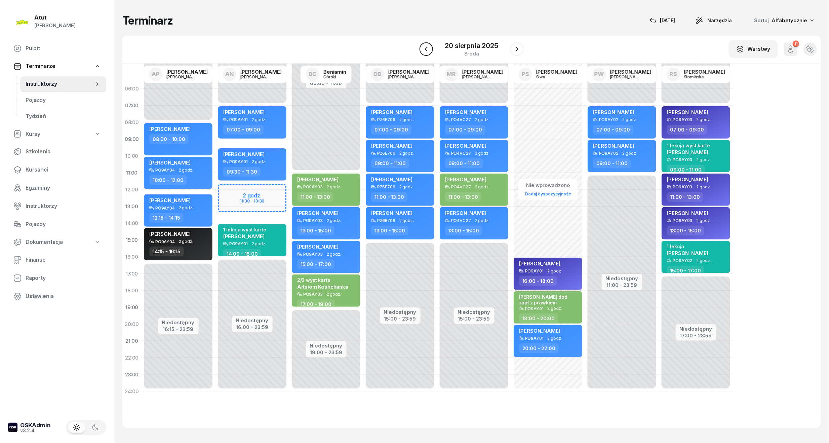
click at [425, 50] on icon "button" at bounding box center [426, 49] width 8 height 8
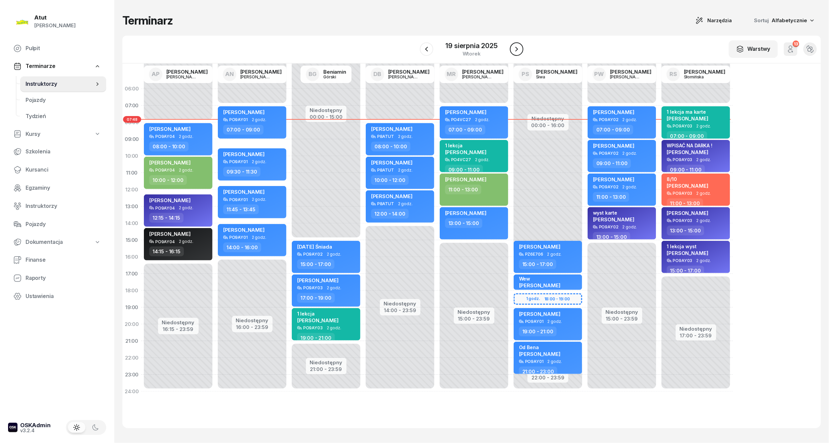
click at [517, 50] on icon "button" at bounding box center [516, 49] width 3 height 5
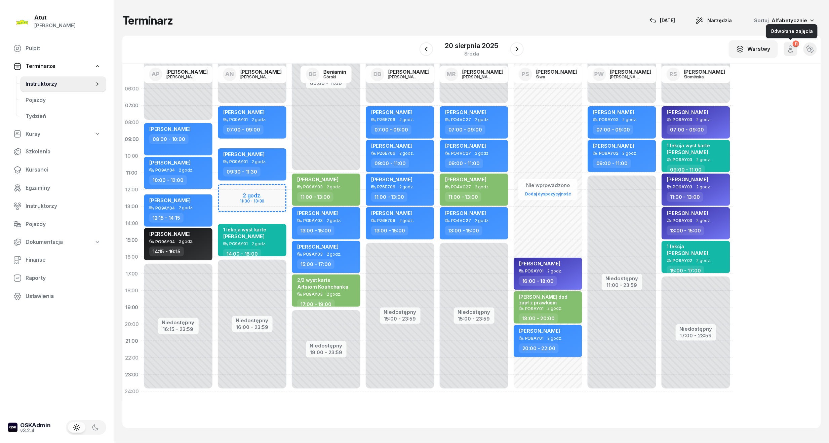
click at [787, 51] on icon "button" at bounding box center [790, 49] width 8 height 8
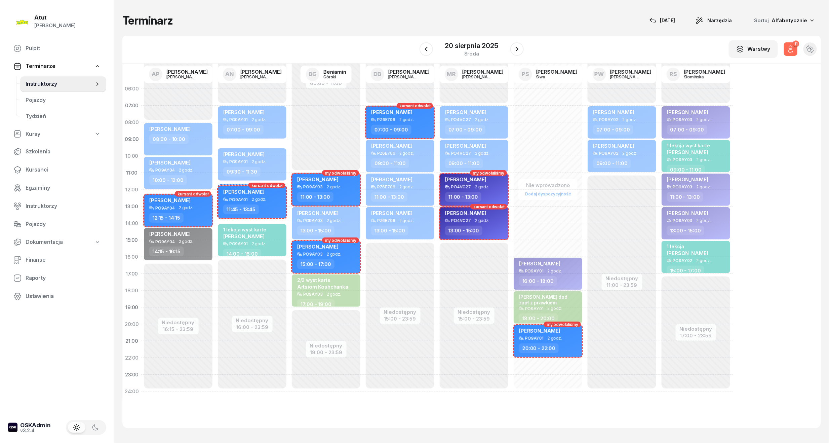
click at [787, 49] on icon "button" at bounding box center [790, 49] width 8 height 8
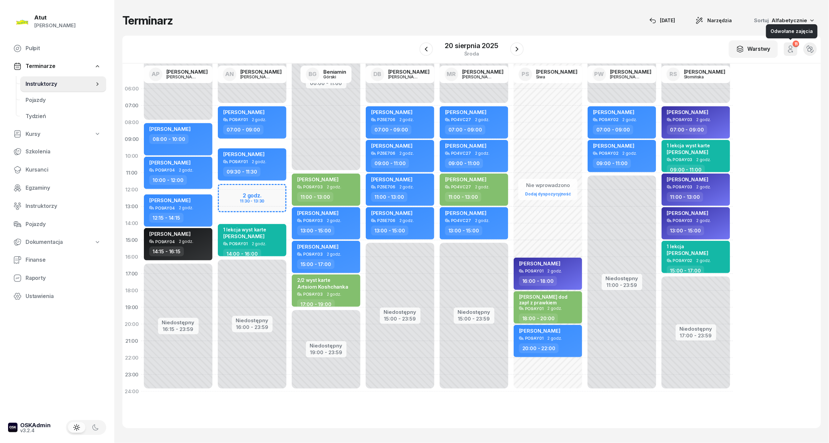
click at [787, 49] on icon "button" at bounding box center [790, 49] width 8 height 8
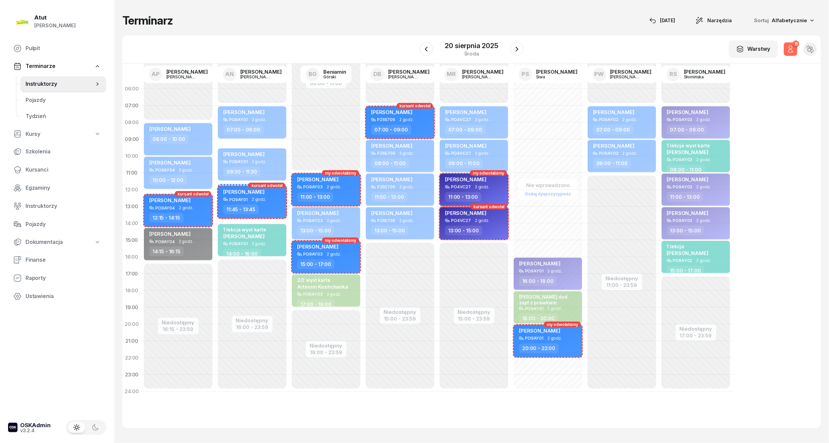
click at [787, 49] on icon "button" at bounding box center [790, 49] width 8 height 8
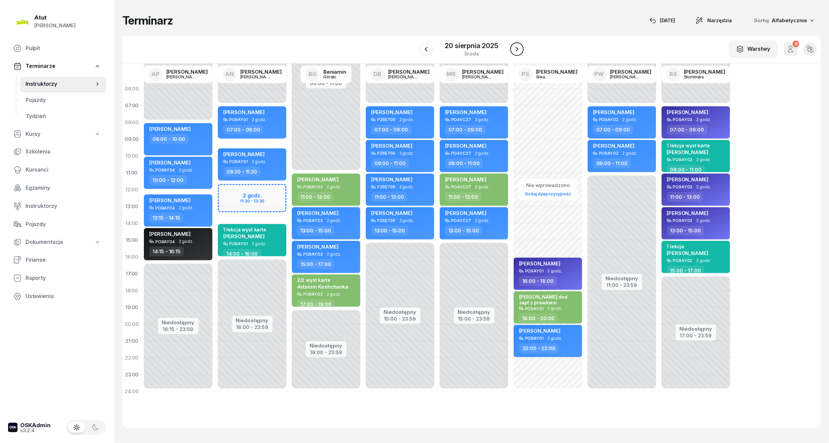
click at [518, 50] on icon "button" at bounding box center [517, 49] width 8 height 8
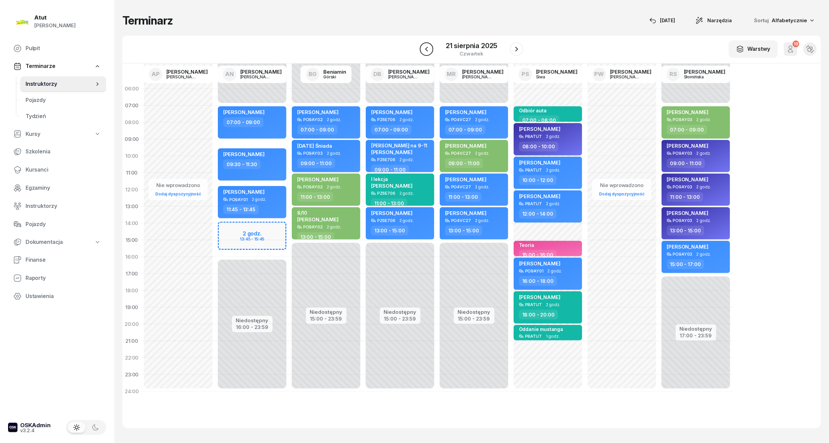
click at [428, 48] on icon "button" at bounding box center [426, 49] width 8 height 8
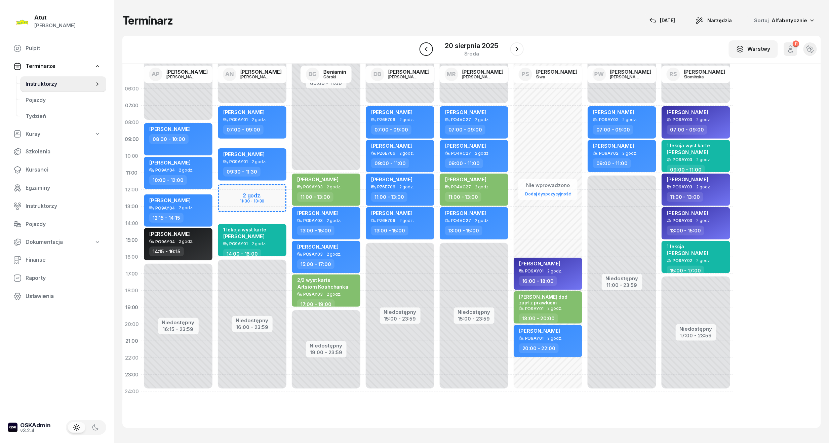
click at [428, 48] on icon "button" at bounding box center [426, 49] width 8 height 8
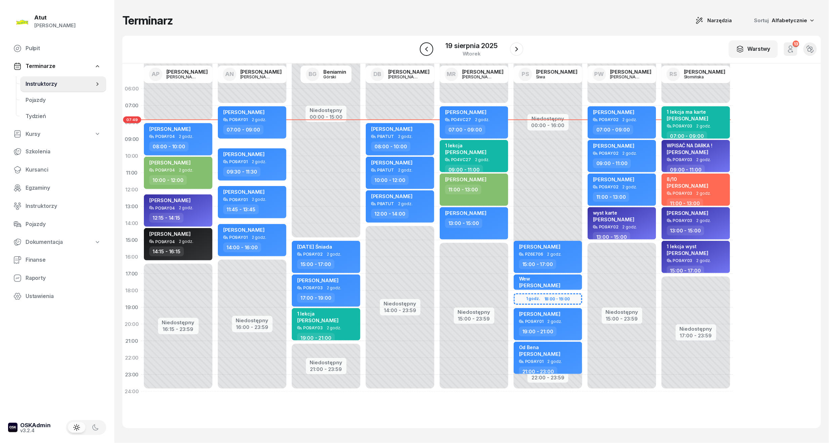
click at [427, 48] on icon "button" at bounding box center [426, 49] width 8 height 8
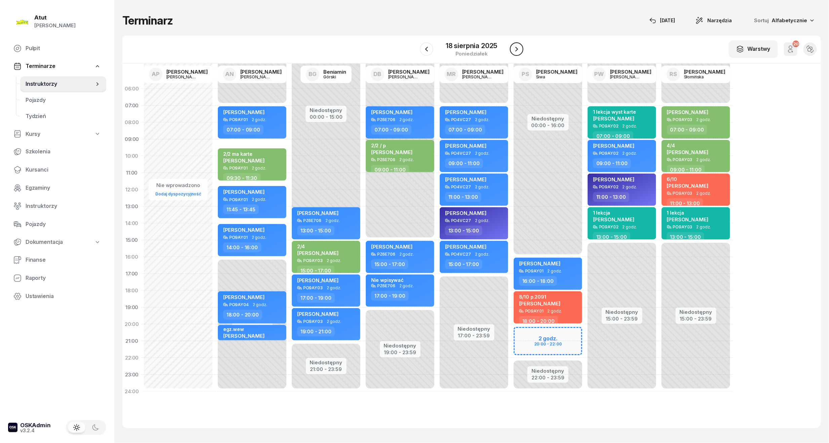
click at [512, 49] on icon "button" at bounding box center [516, 49] width 8 height 8
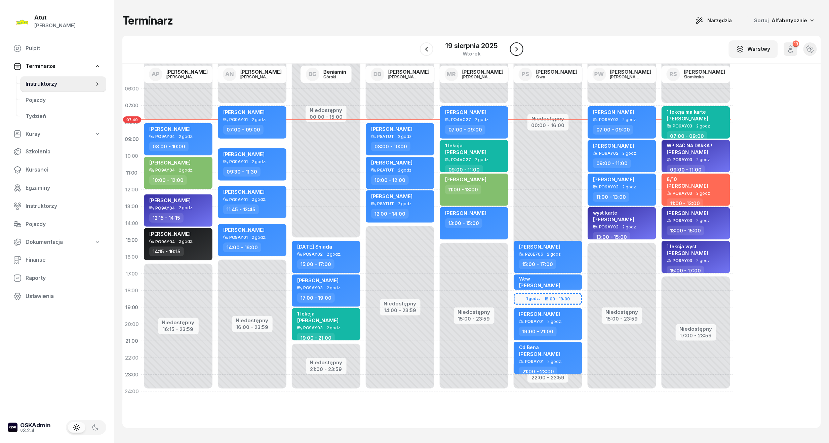
click at [510, 46] on button "button" at bounding box center [516, 48] width 13 height 13
